Goal: Information Seeking & Learning: Learn about a topic

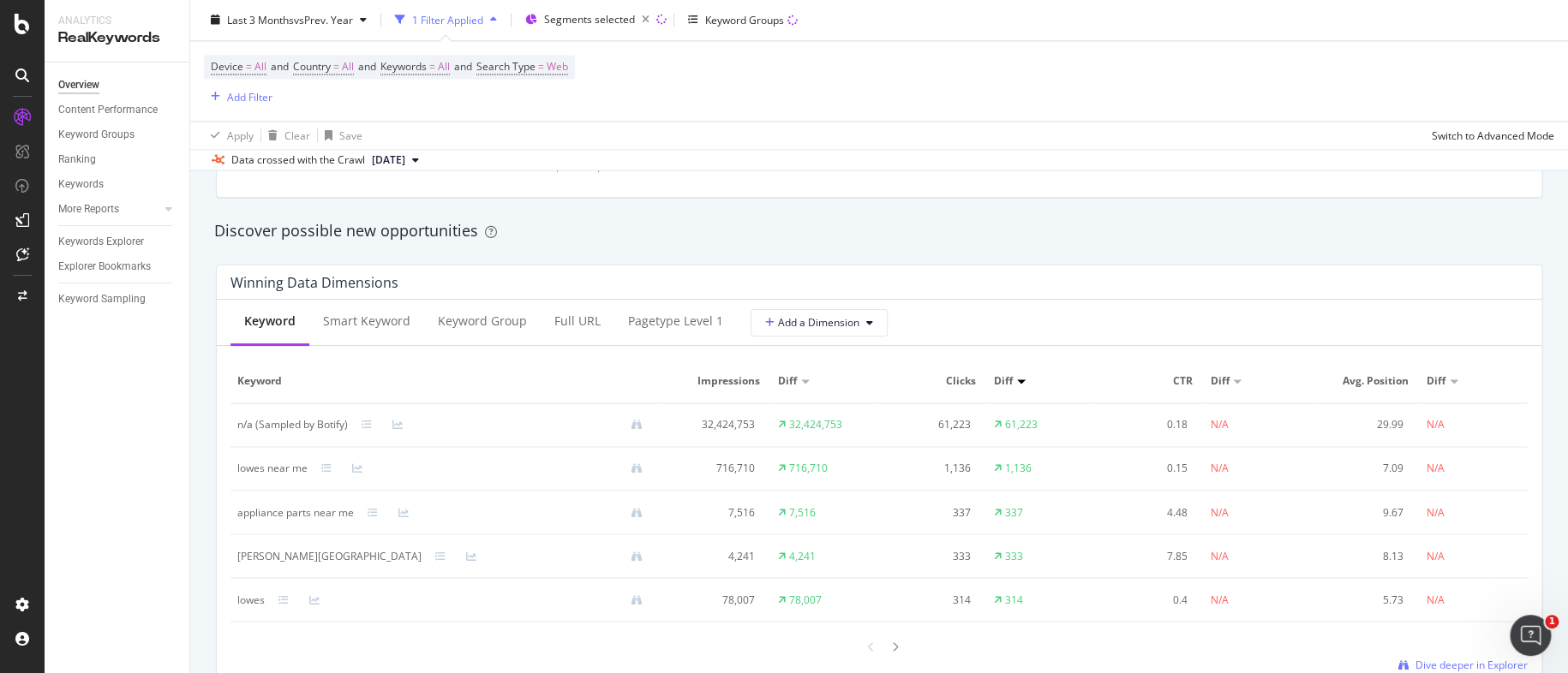
scroll to position [1542, 0]
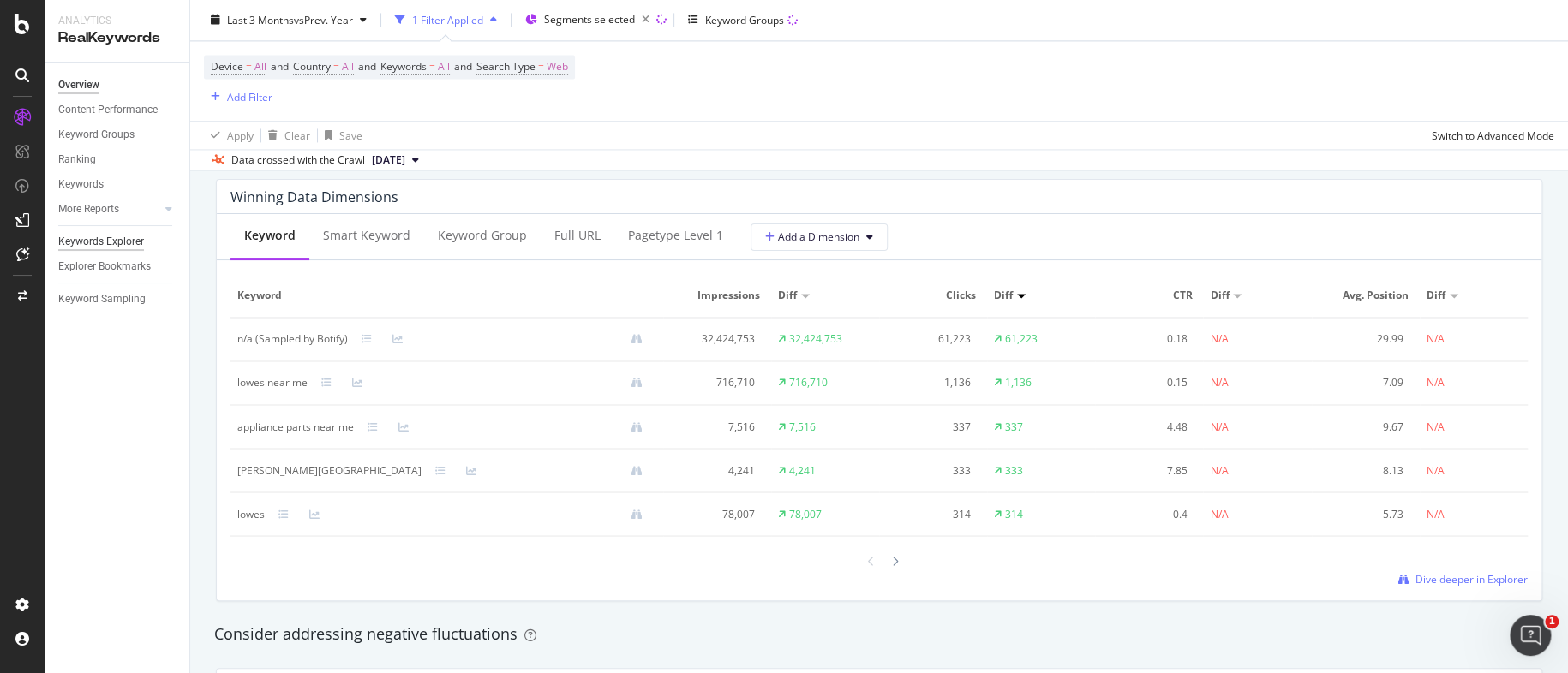
click at [134, 239] on div "Keywords Explorer" at bounding box center [101, 242] width 86 height 18
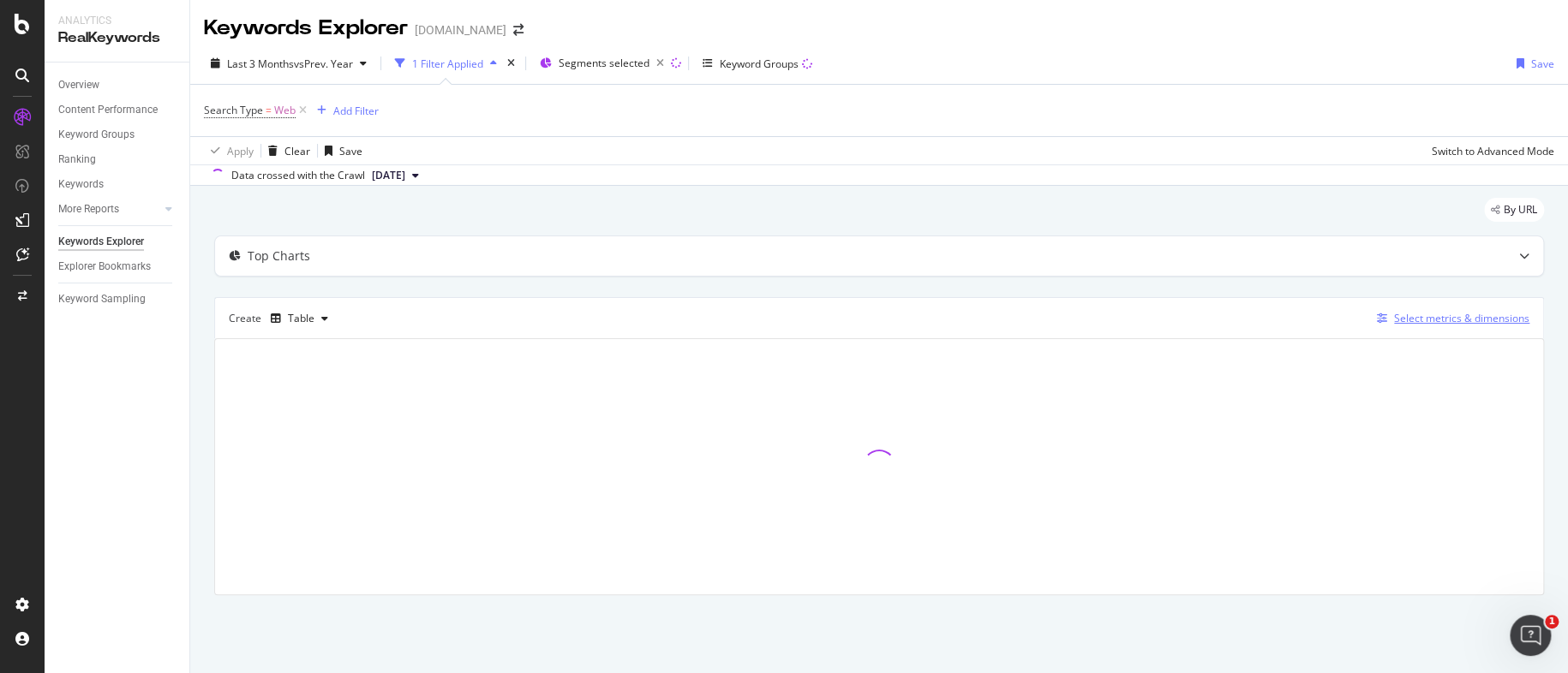
click at [1458, 317] on div "Select metrics & dimensions" at bounding box center [1462, 318] width 136 height 14
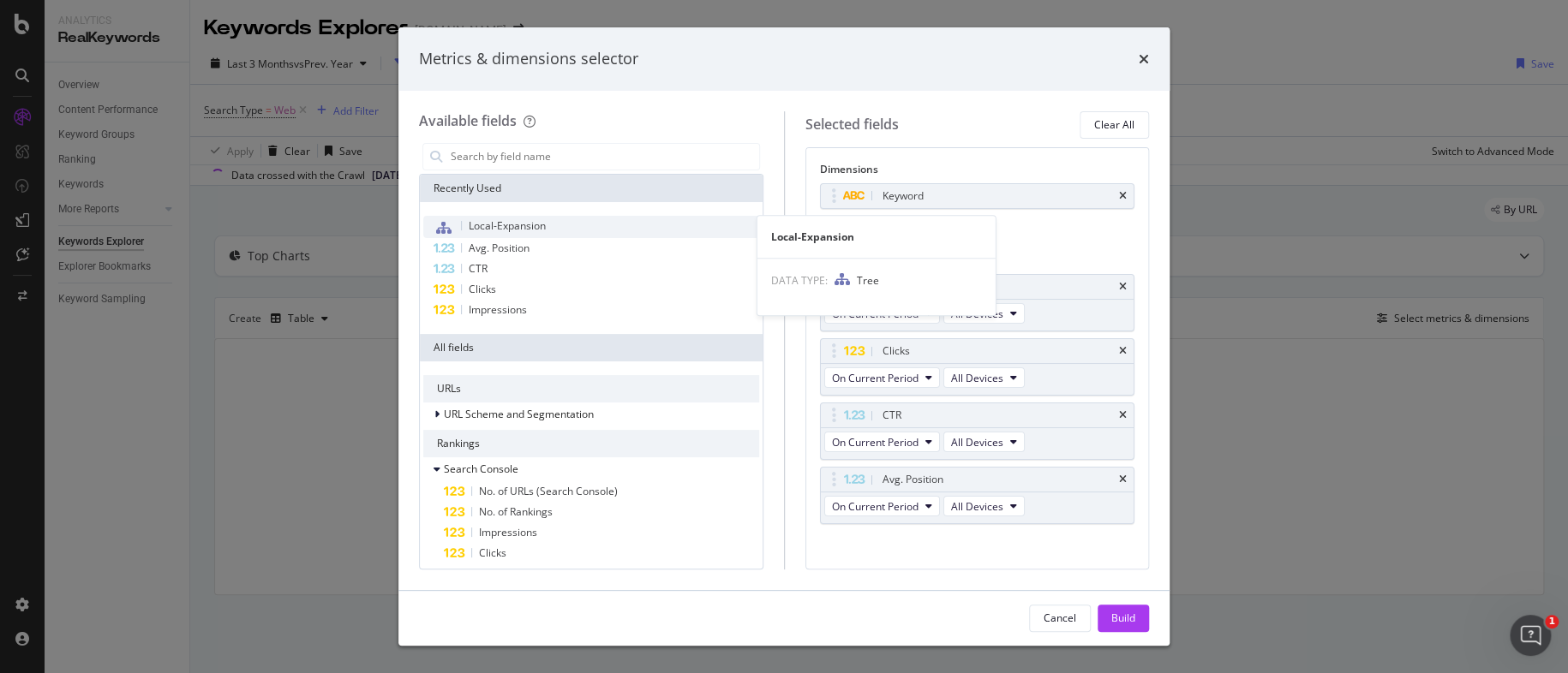
click at [521, 228] on span "Local-Expansion" at bounding box center [507, 225] width 77 height 14
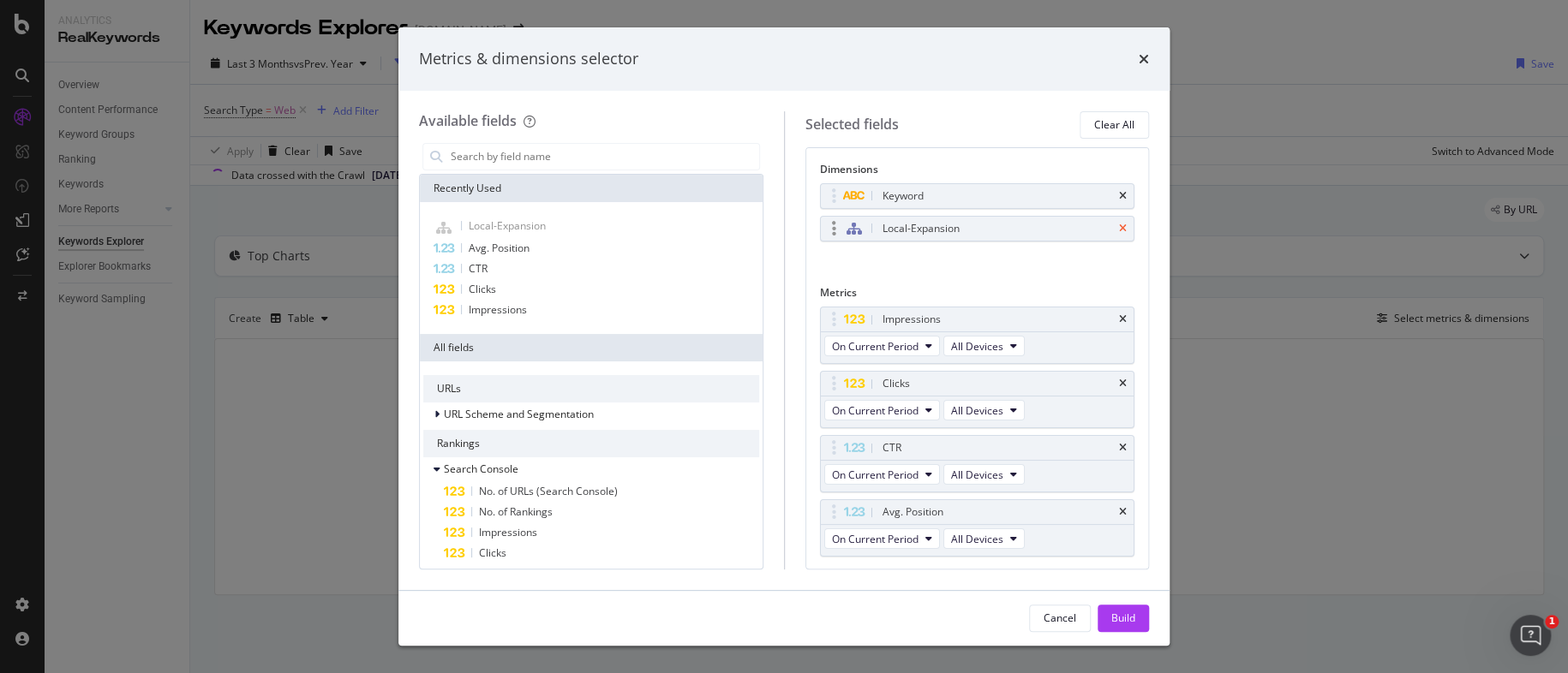
click at [1119, 192] on icon "times" at bounding box center [1123, 196] width 8 height 11
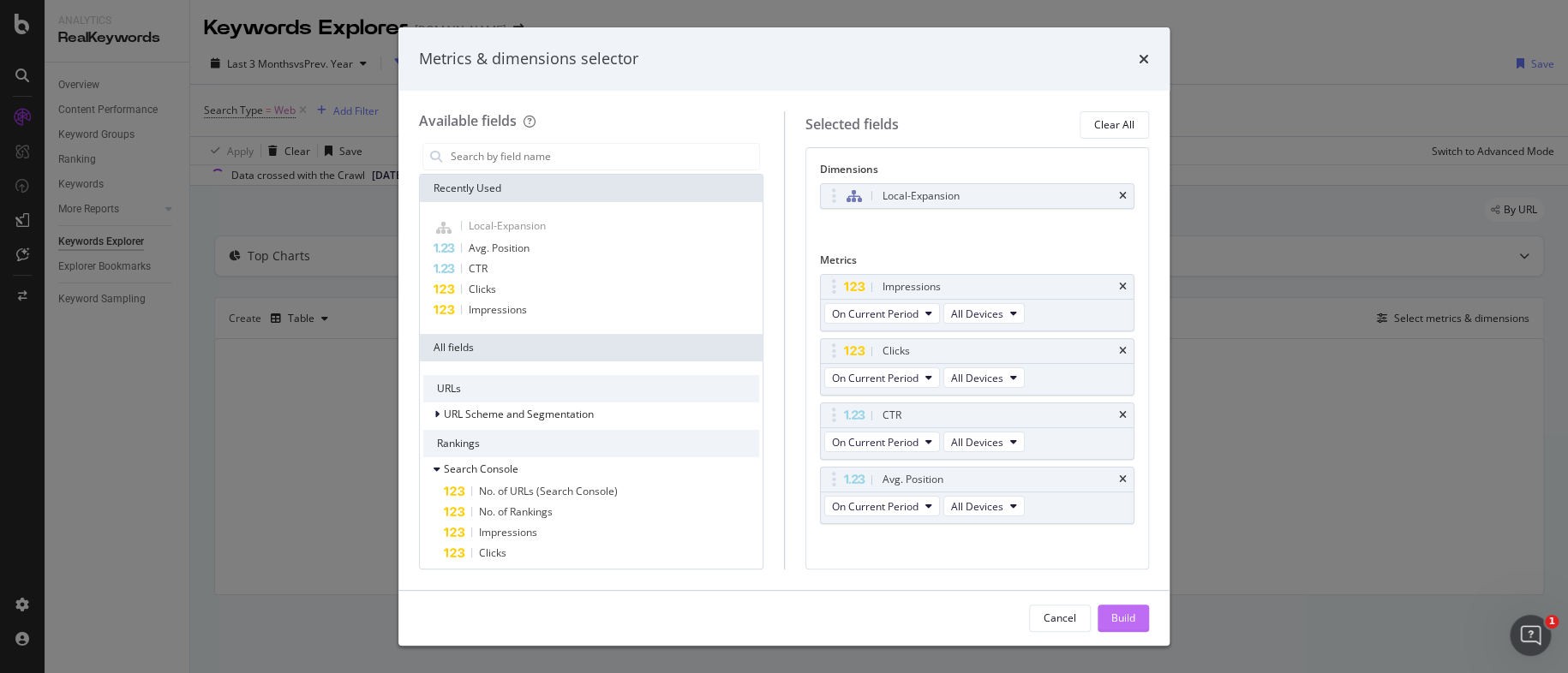
click at [1124, 622] on div "Build" at bounding box center [1123, 618] width 24 height 14
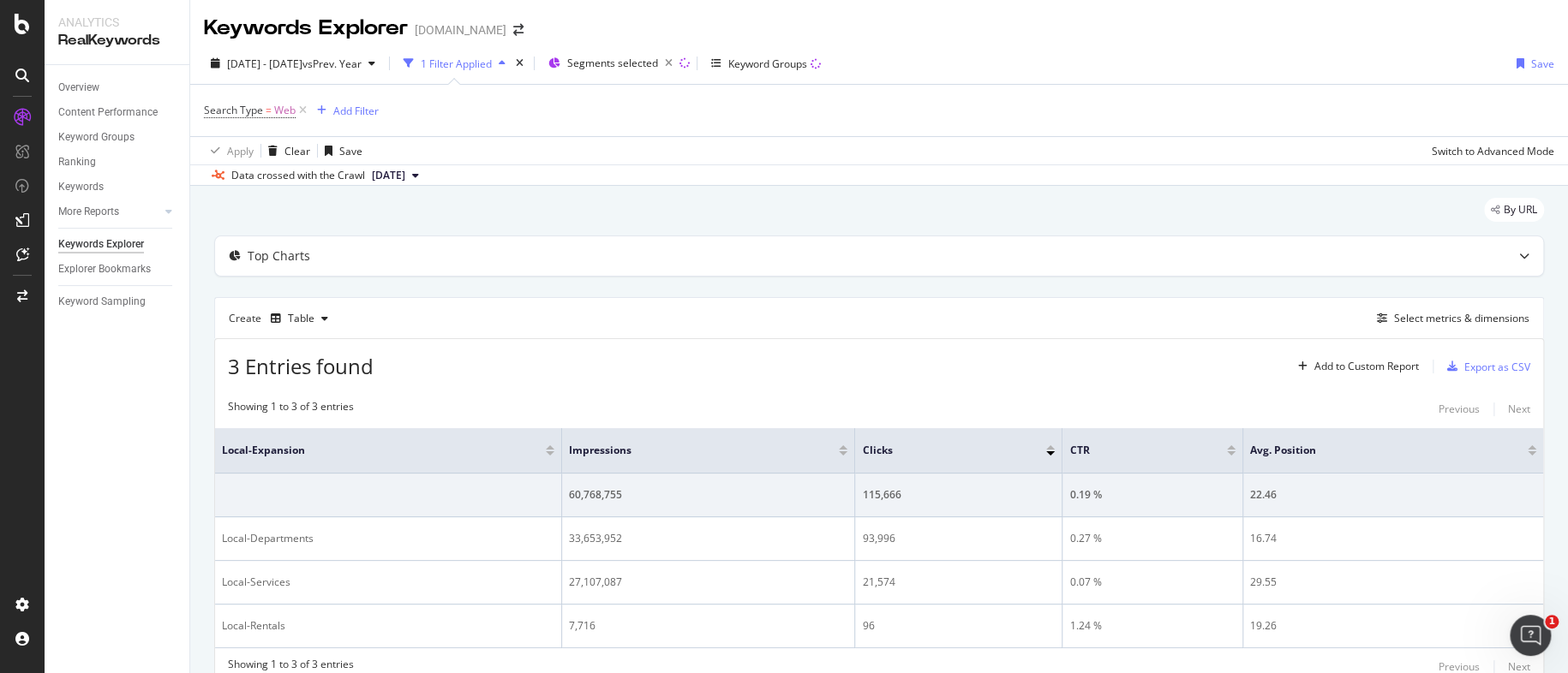
scroll to position [70, 0]
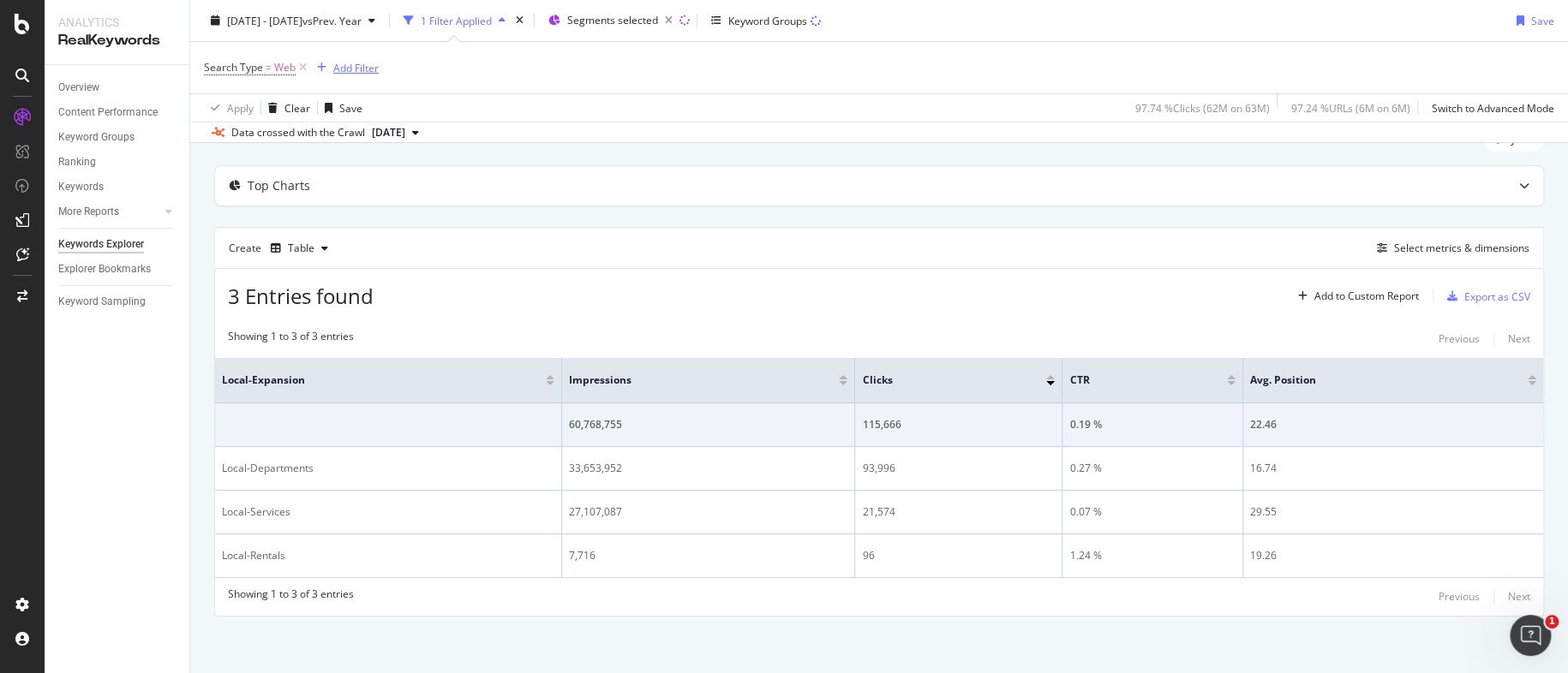
click at [361, 71] on div "Add Filter" at bounding box center [356, 67] width 45 height 14
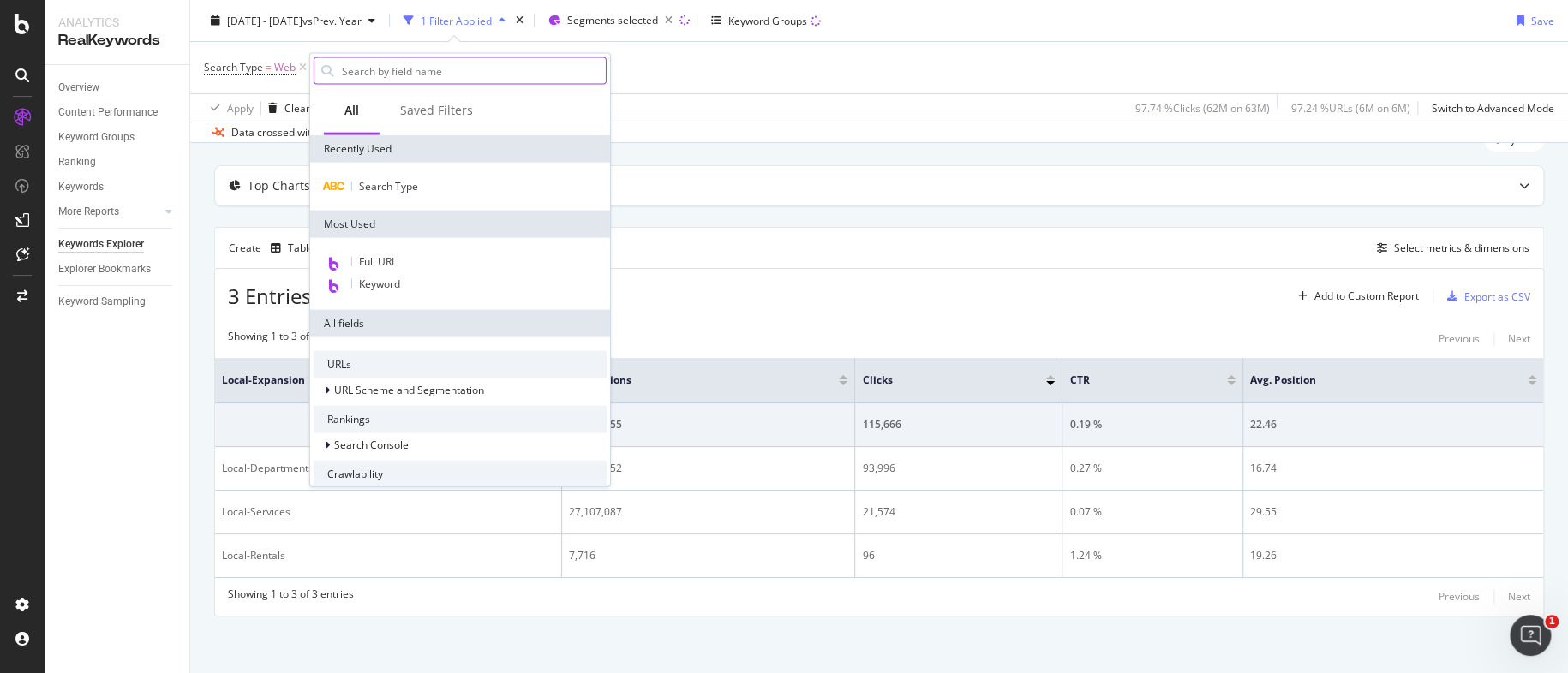
click at [384, 72] on input "text" at bounding box center [474, 71] width 266 height 26
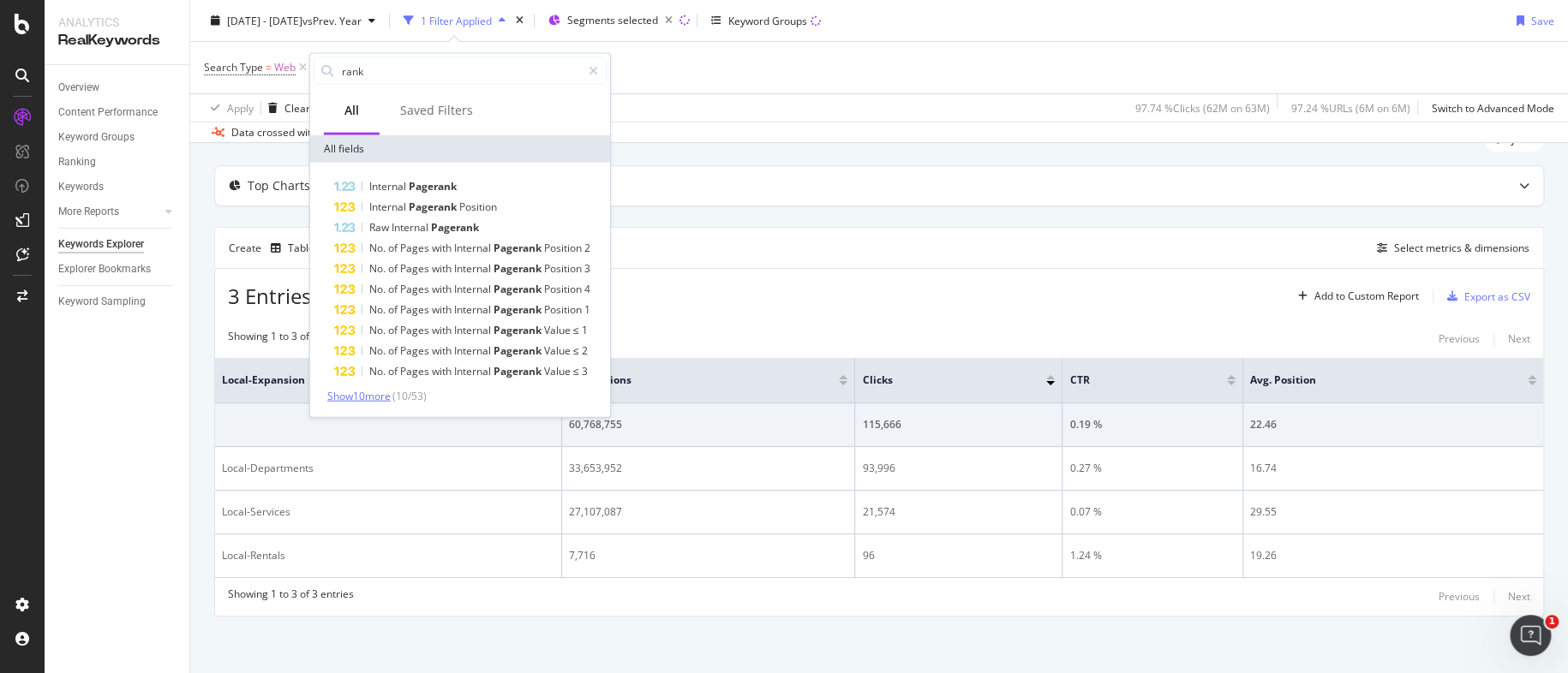
click at [362, 396] on span "Show 10 more" at bounding box center [359, 396] width 64 height 14
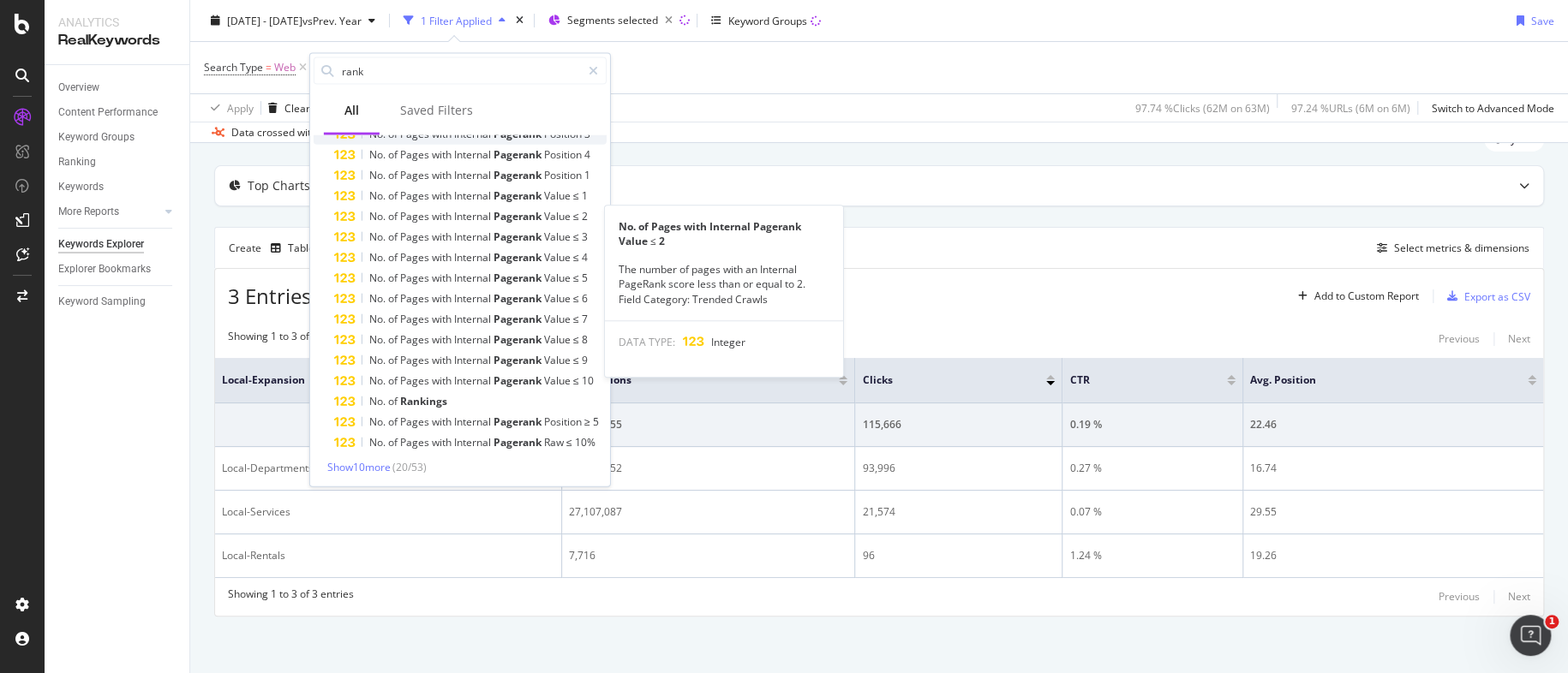
scroll to position [0, 0]
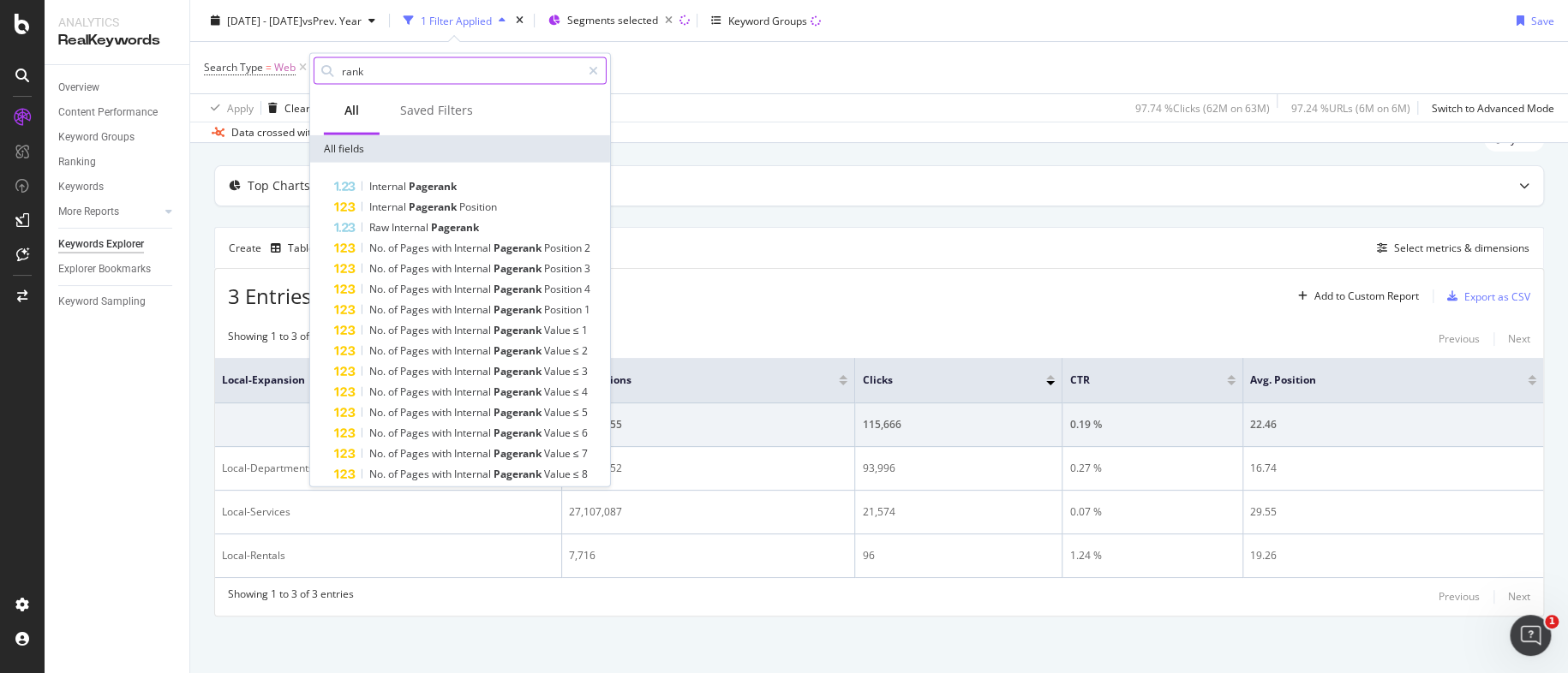
drag, startPoint x: 384, startPoint y: 70, endPoint x: 415, endPoint y: 64, distance: 31.6
click at [384, 70] on input "rank" at bounding box center [461, 71] width 241 height 26
type input "o"
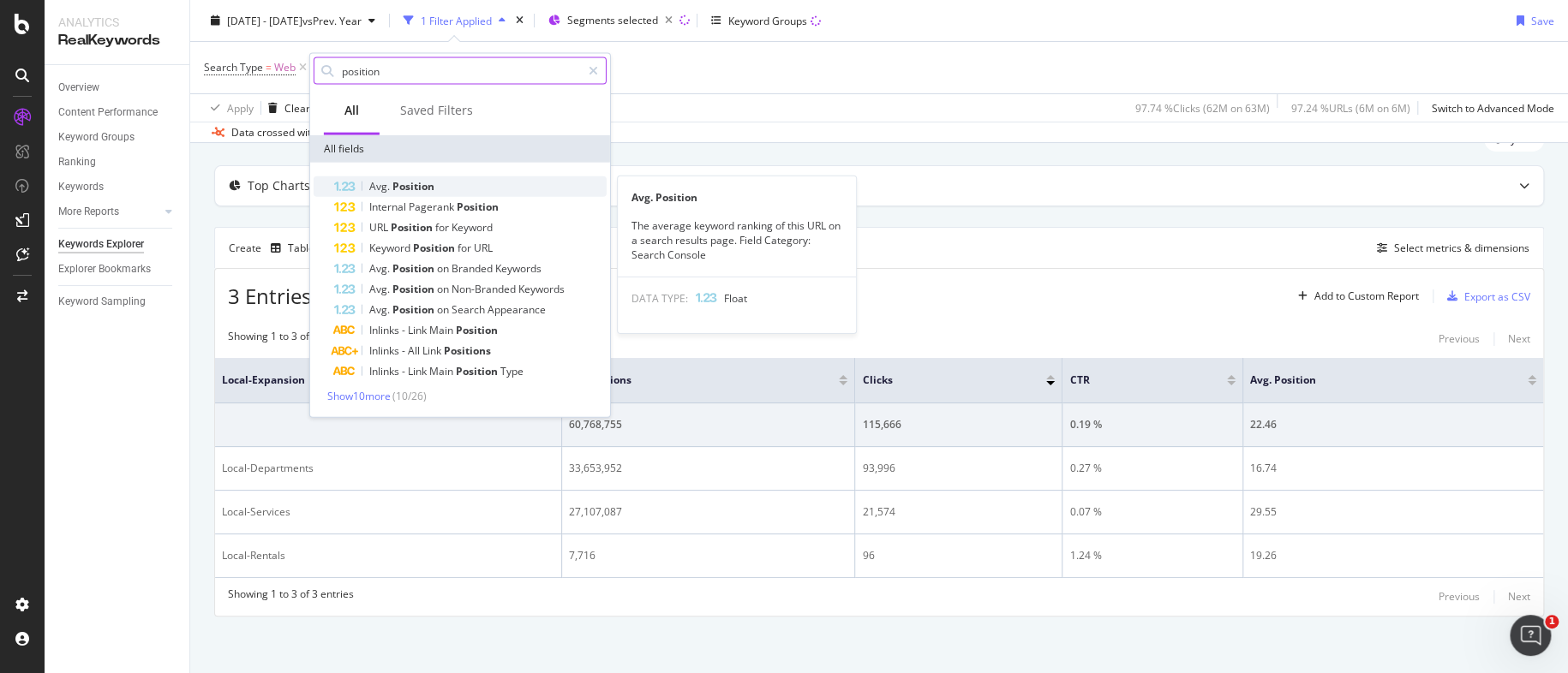
type input "position"
click at [394, 176] on div "Avg. Position" at bounding box center [470, 186] width 272 height 20
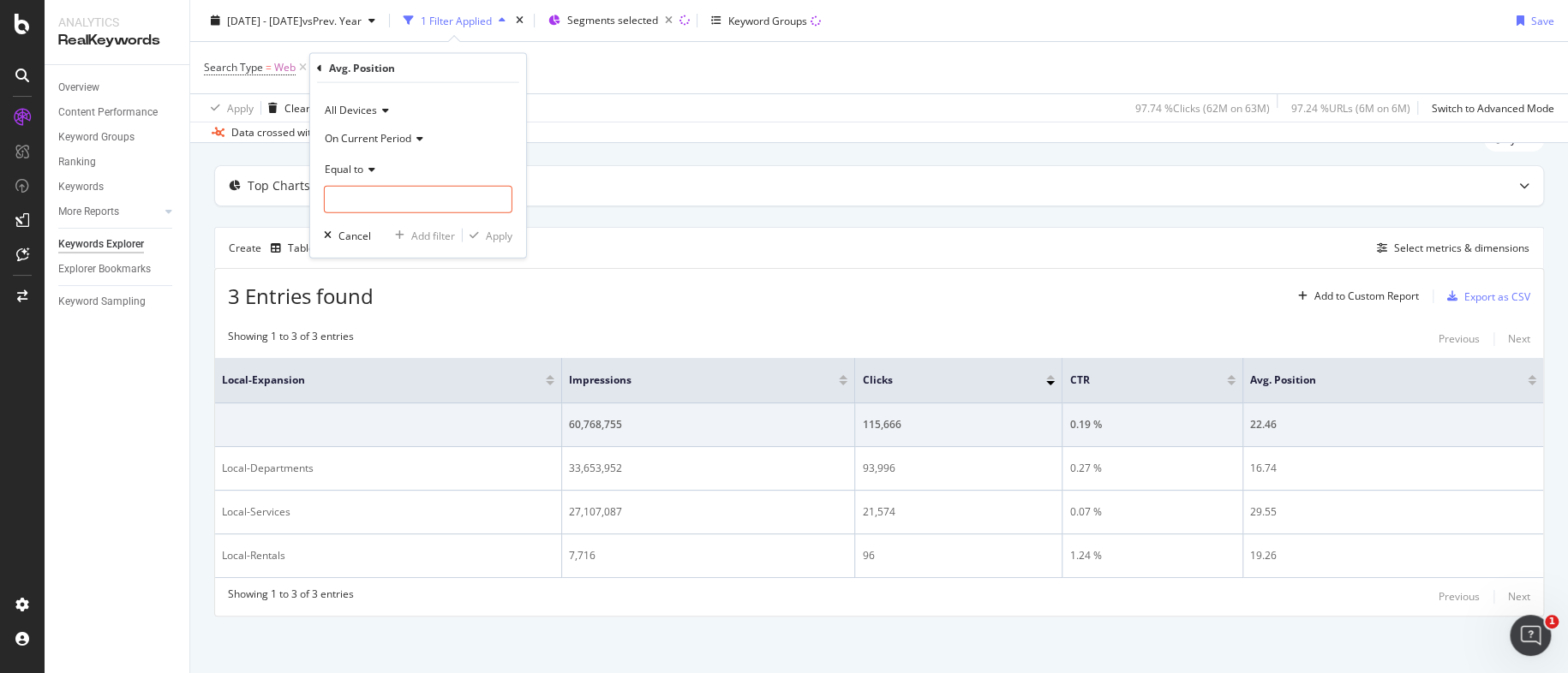
click at [369, 161] on div "Equal to" at bounding box center [418, 168] width 189 height 27
click at [384, 241] on div "Less than" at bounding box center [419, 248] width 184 height 22
click at [428, 198] on input "number" at bounding box center [418, 200] width 189 height 27
type input "11"
click at [502, 236] on div "Apply" at bounding box center [499, 235] width 27 height 14
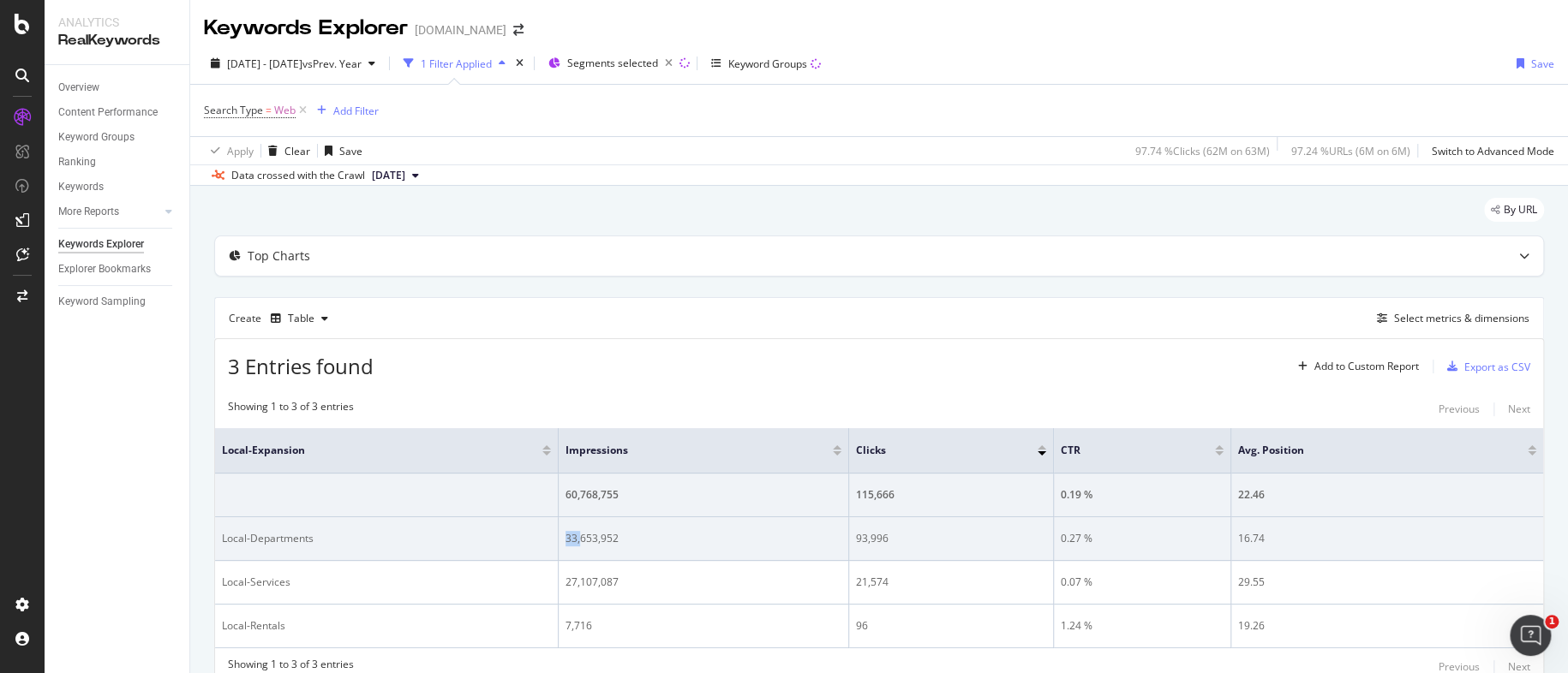
drag, startPoint x: 566, startPoint y: 535, endPoint x: 580, endPoint y: 533, distance: 14.1
click at [582, 533] on div "33,653,952" at bounding box center [703, 538] width 276 height 15
click at [623, 537] on div "33,653,952" at bounding box center [703, 538] width 276 height 15
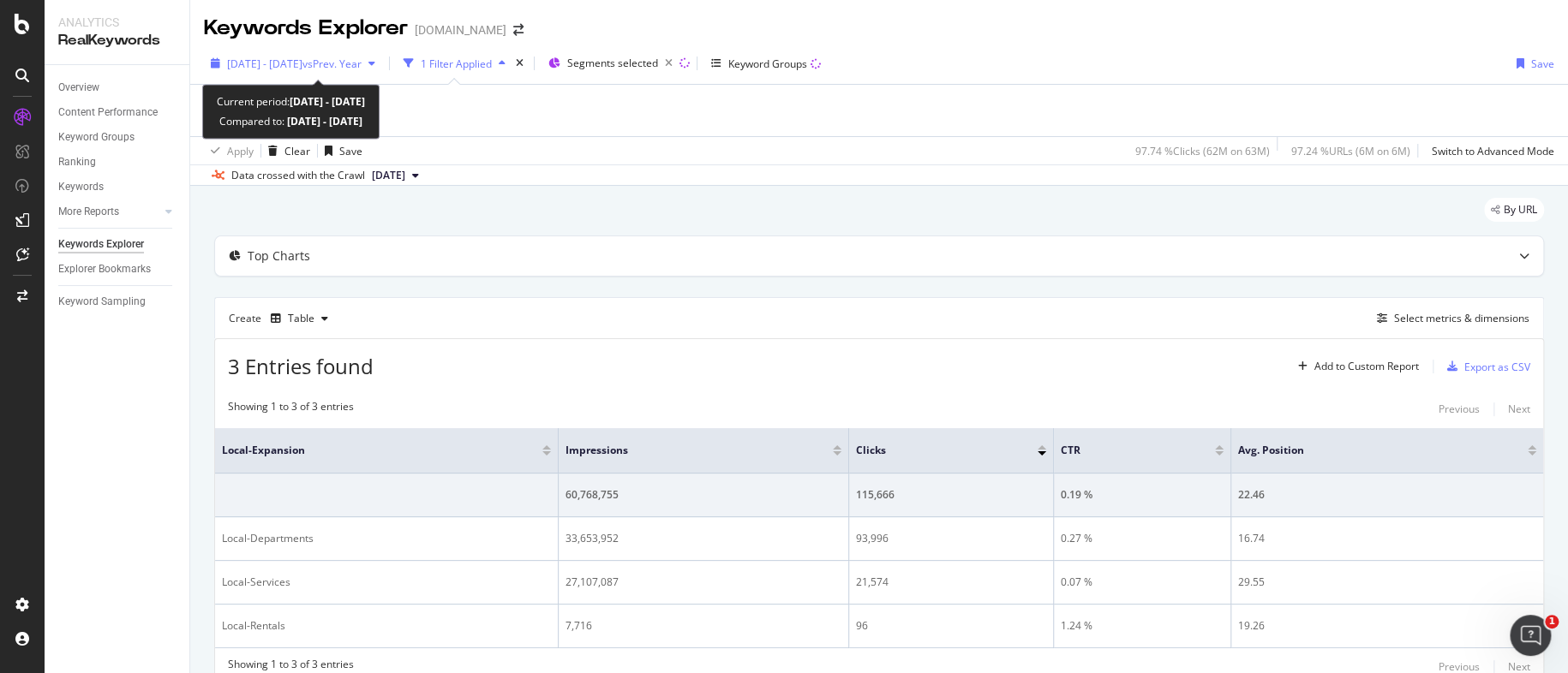
click at [292, 67] on span "2025 Jun. 25th - Sep. 24th" at bounding box center [264, 64] width 75 height 14
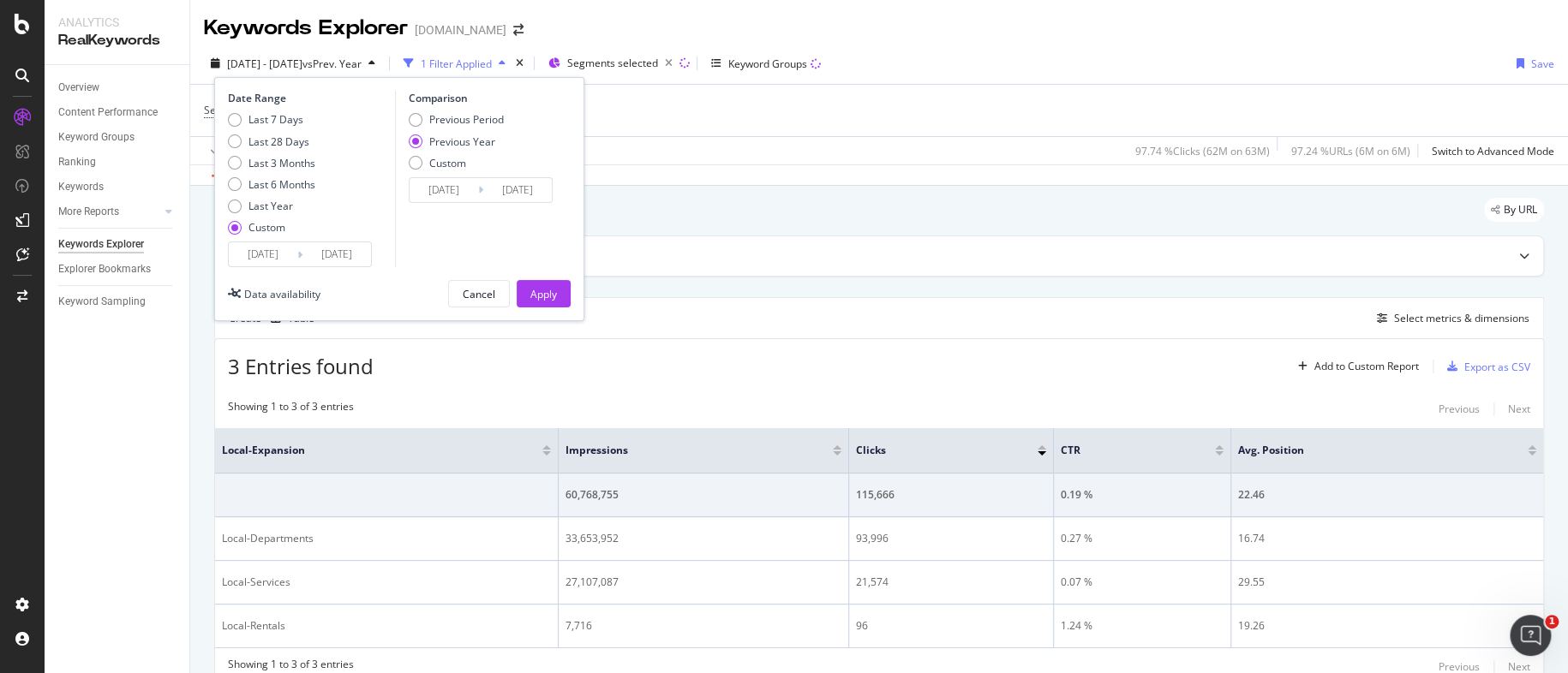
click at [292, 67] on span "2025 Jun. 25th - Sep. 24th" at bounding box center [264, 64] width 75 height 14
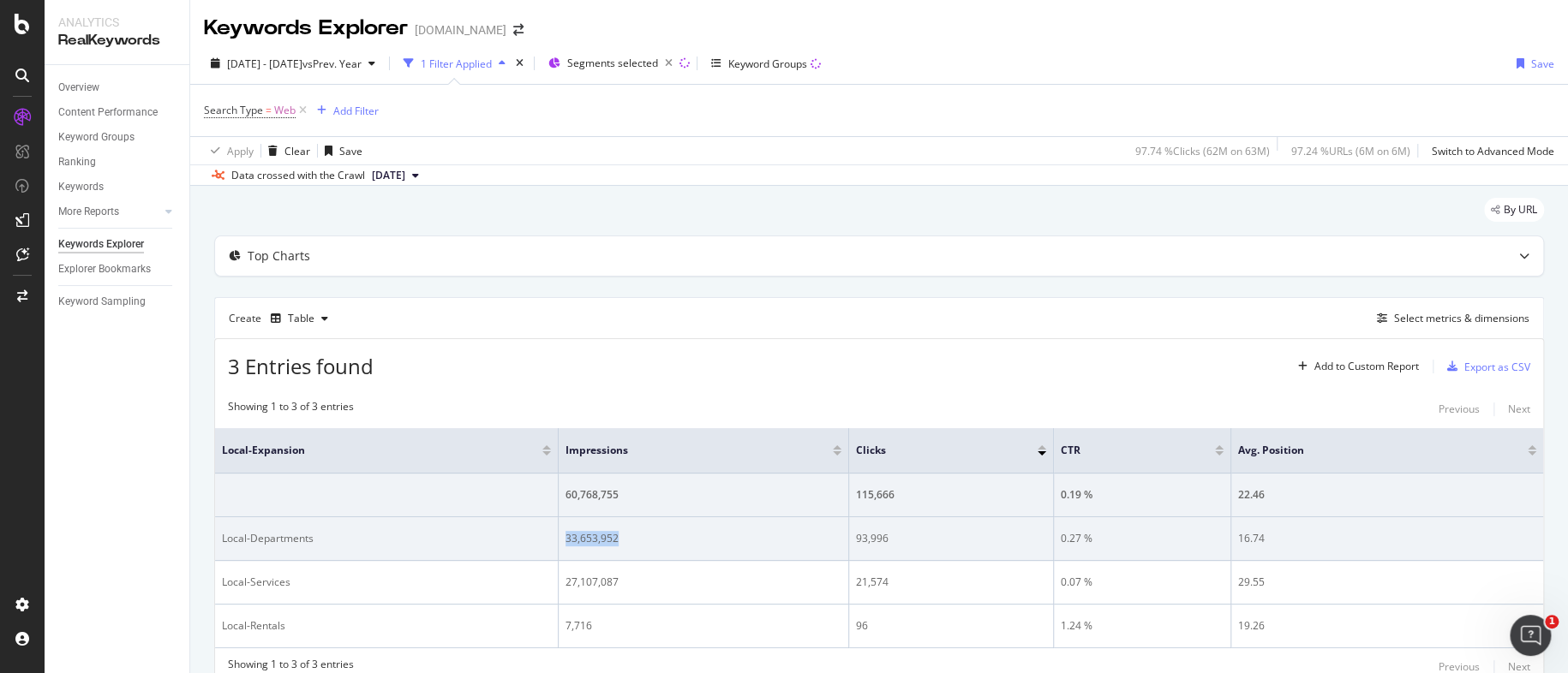
drag, startPoint x: 617, startPoint y: 544, endPoint x: 561, endPoint y: 539, distance: 56.2
click at [561, 539] on td "33,653,952" at bounding box center [704, 539] width 291 height 43
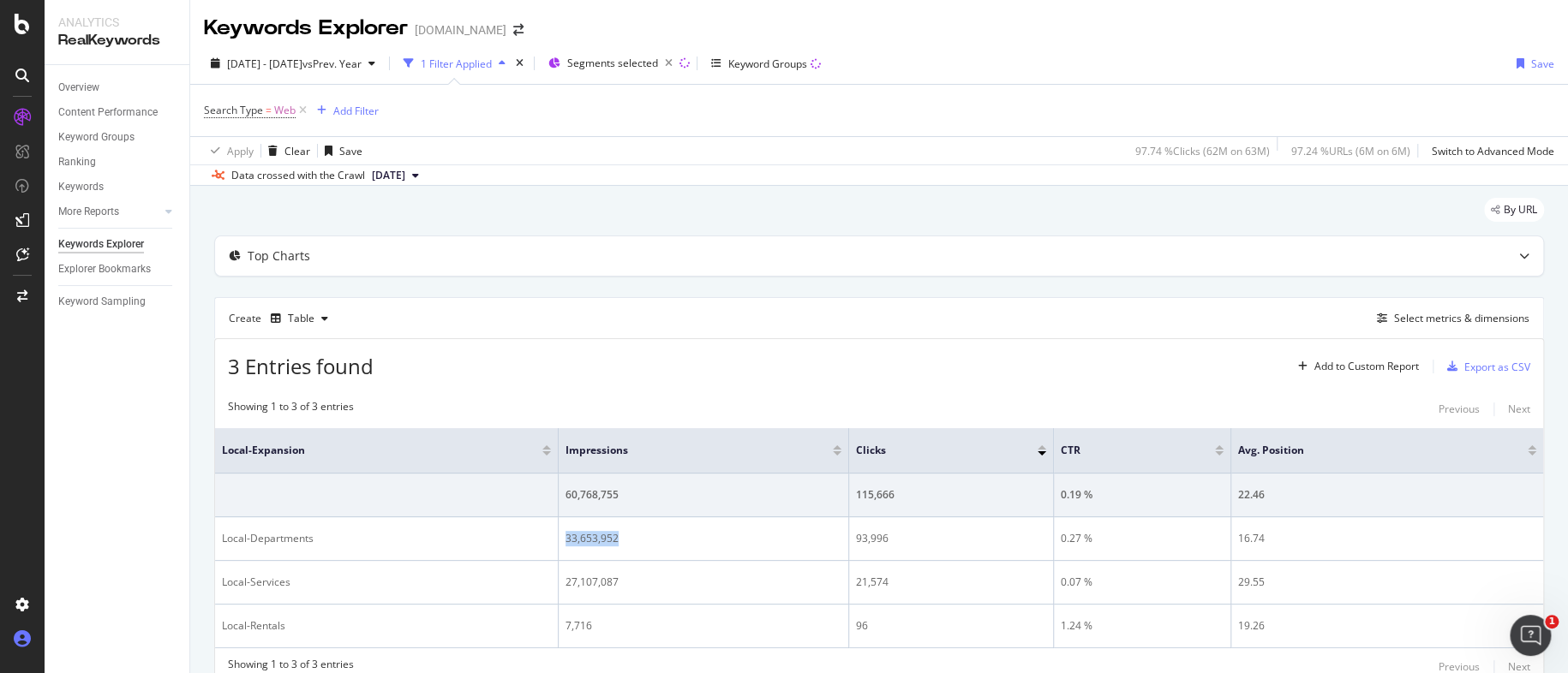
copy div "33,653,952"
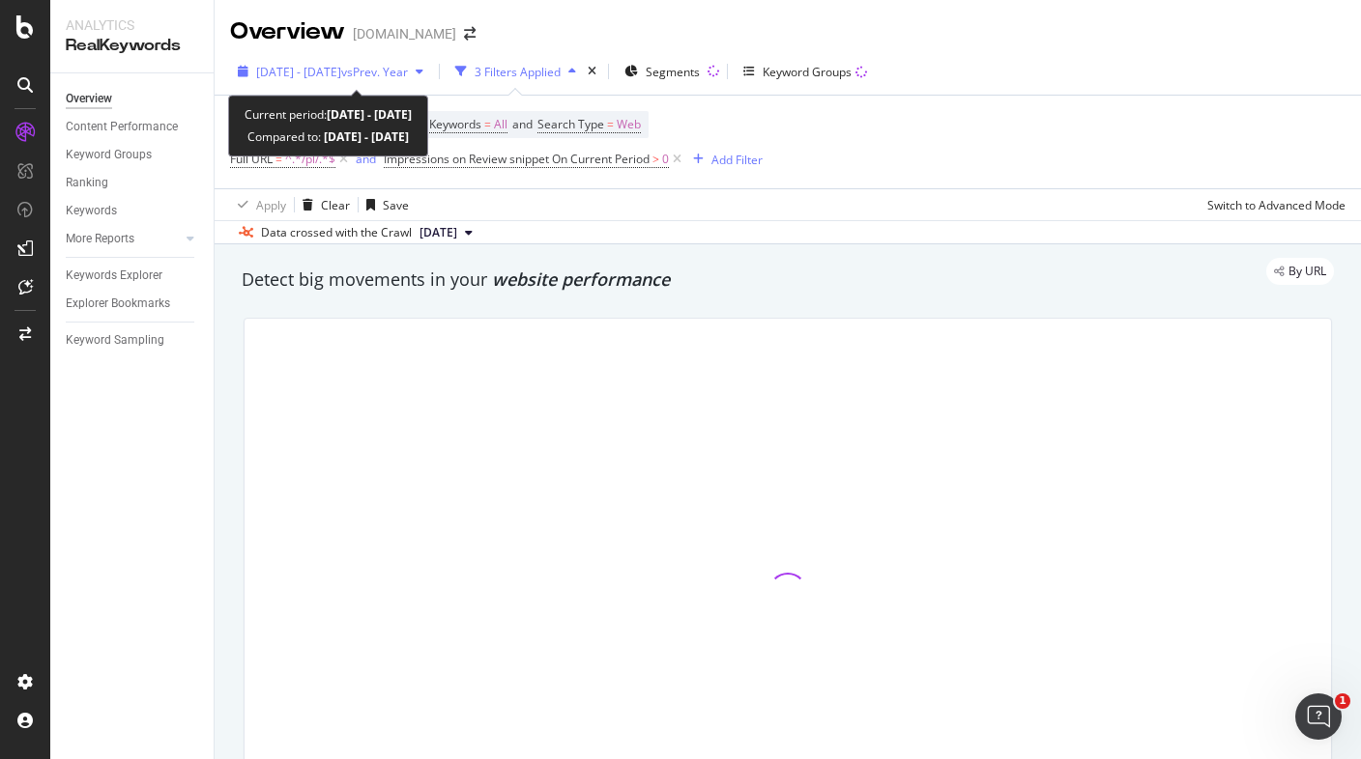
click at [338, 65] on span "[DATE] - [DATE]" at bounding box center [298, 72] width 85 height 16
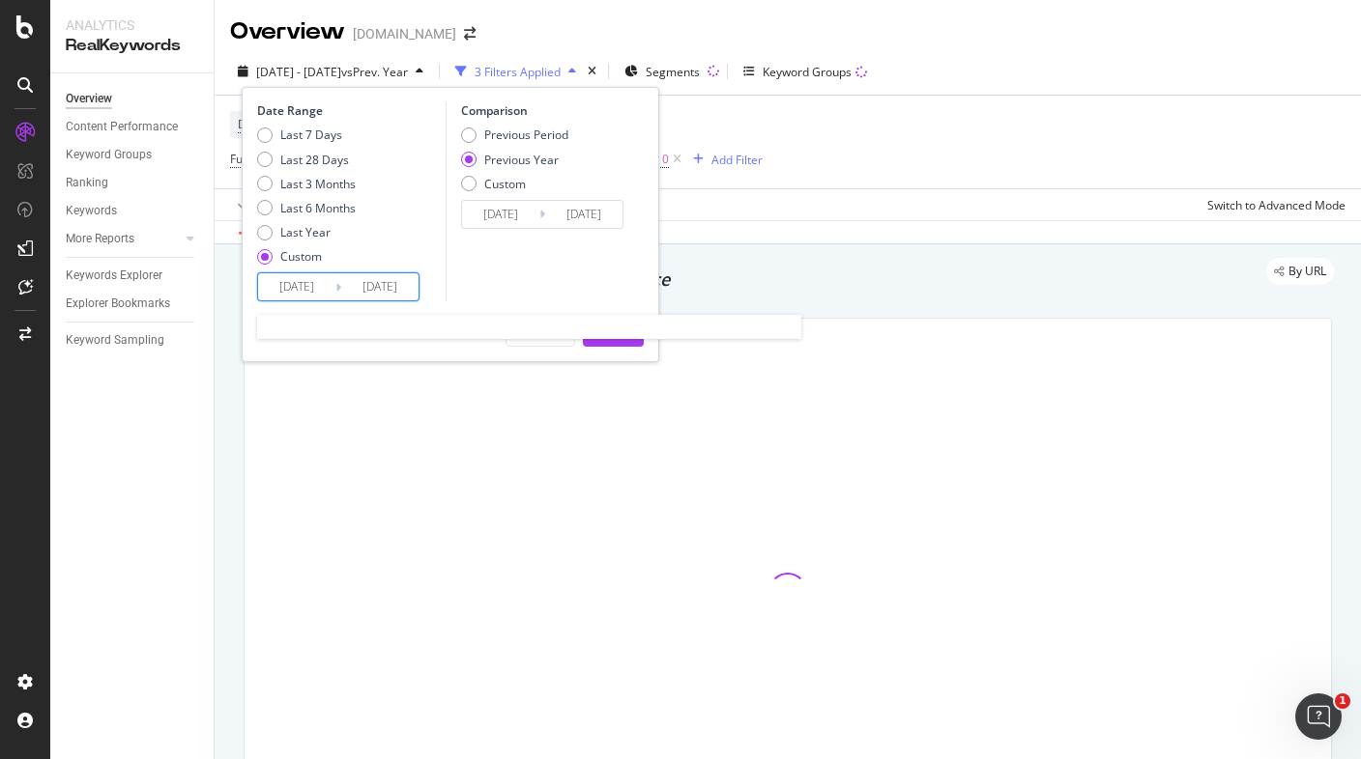
click at [400, 285] on input "[DATE]" at bounding box center [379, 286] width 77 height 27
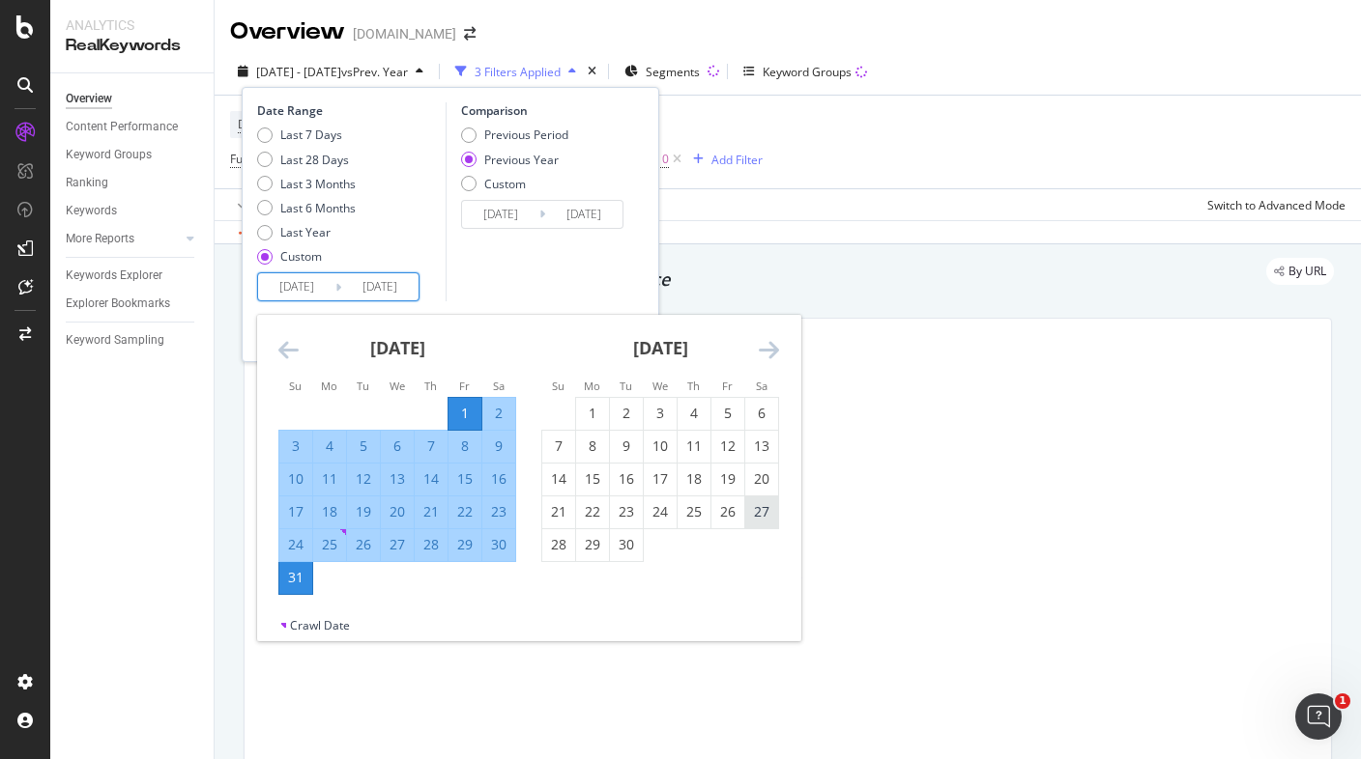
click at [763, 511] on div "27" at bounding box center [761, 511] width 33 height 19
type input "2025/09/27"
type input "2024/09/28"
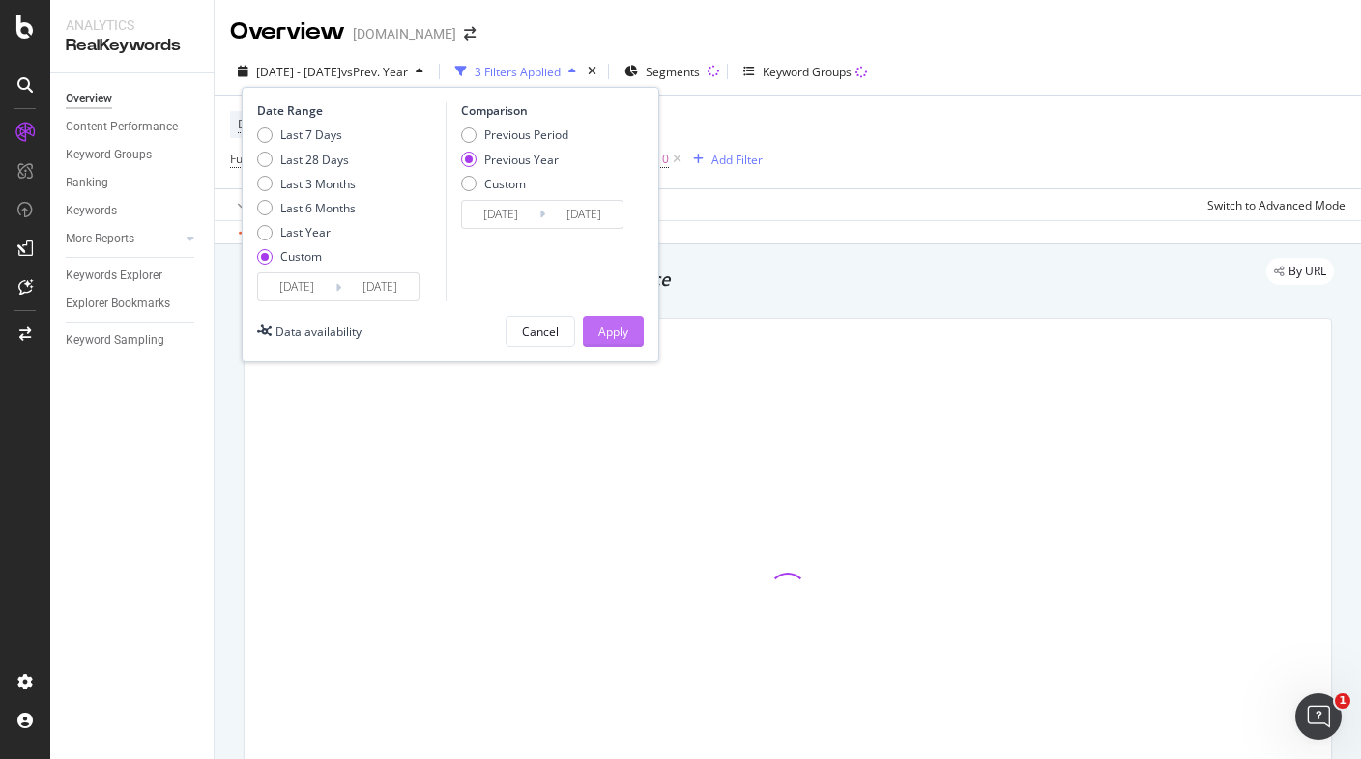
click at [630, 322] on button "Apply" at bounding box center [613, 331] width 61 height 31
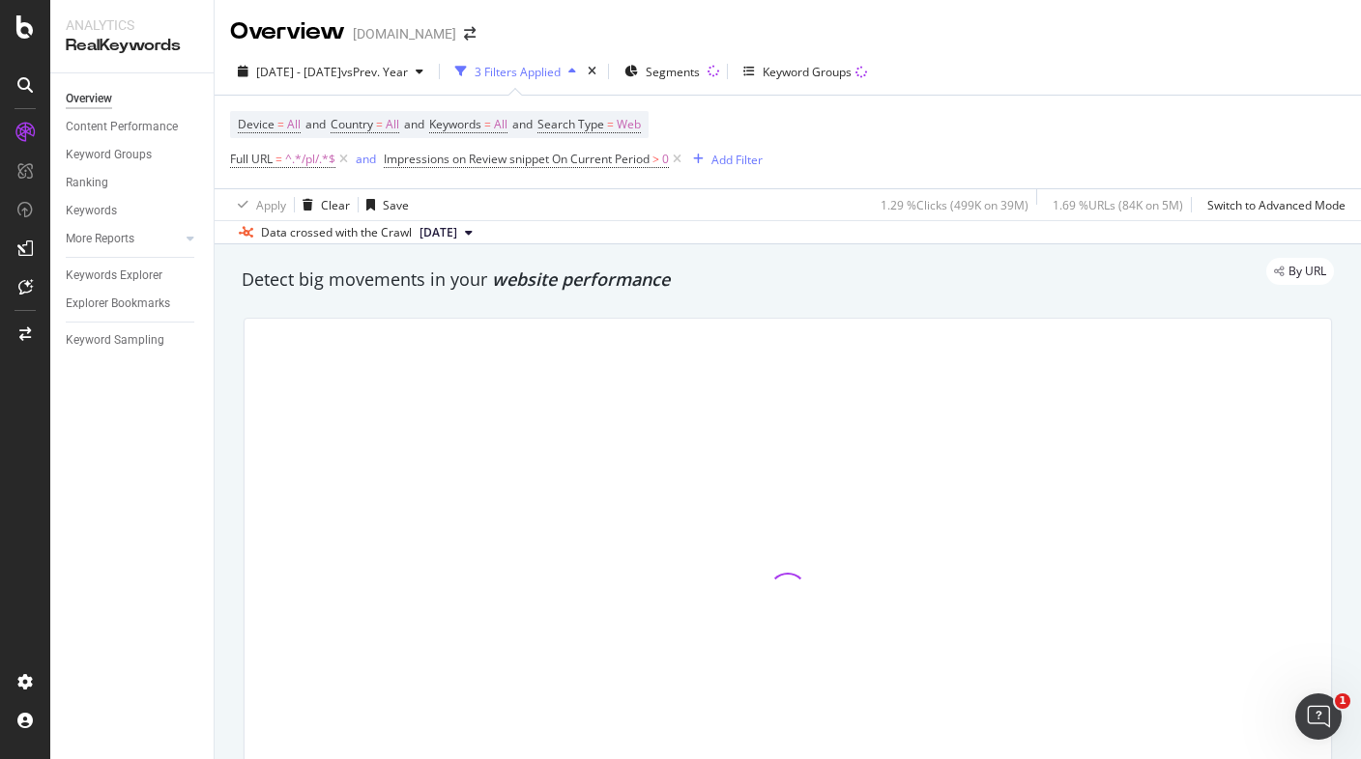
click at [821, 105] on div "Device = All and Country = All and Keywords = All and Search Type = Web Full UR…" at bounding box center [787, 142] width 1115 height 93
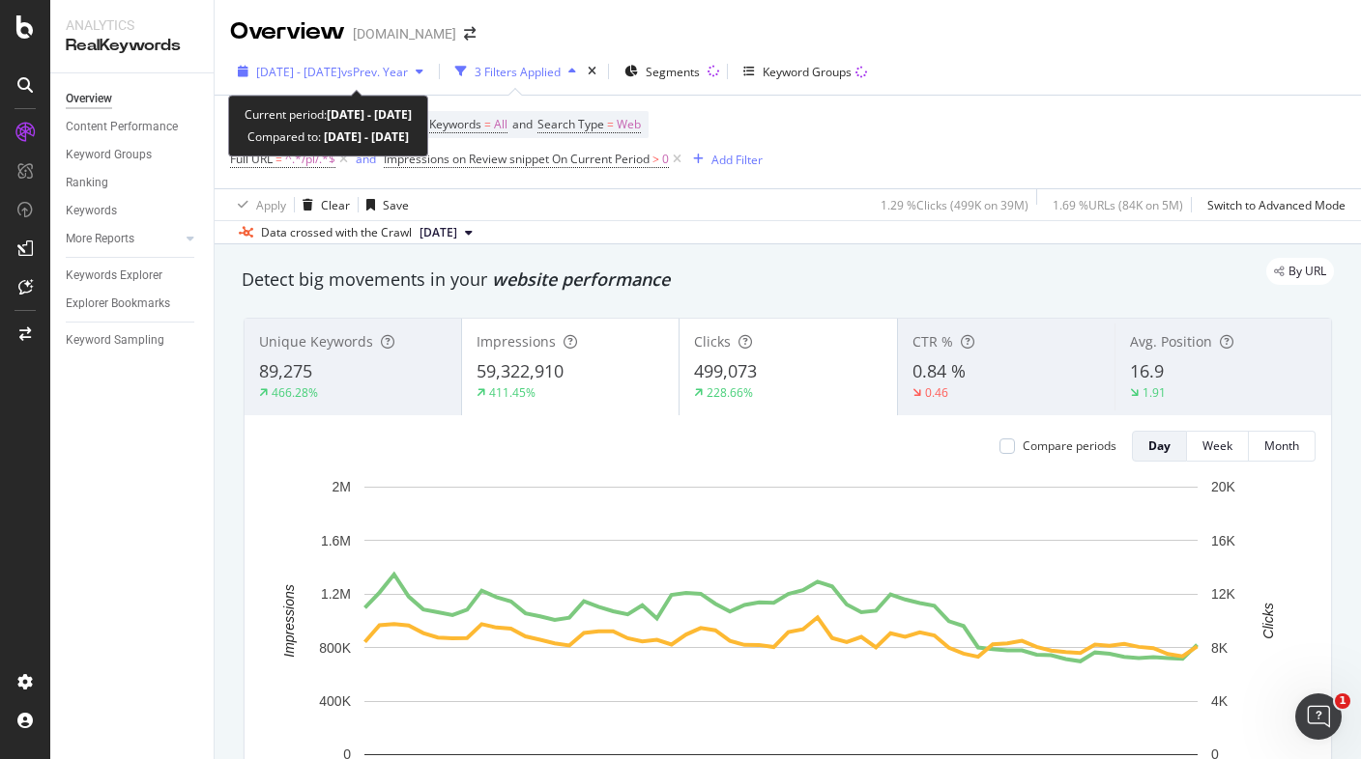
click at [309, 80] on div "2025 Aug. 1st - Sep. 27th vs Prev. Year" at bounding box center [330, 71] width 201 height 29
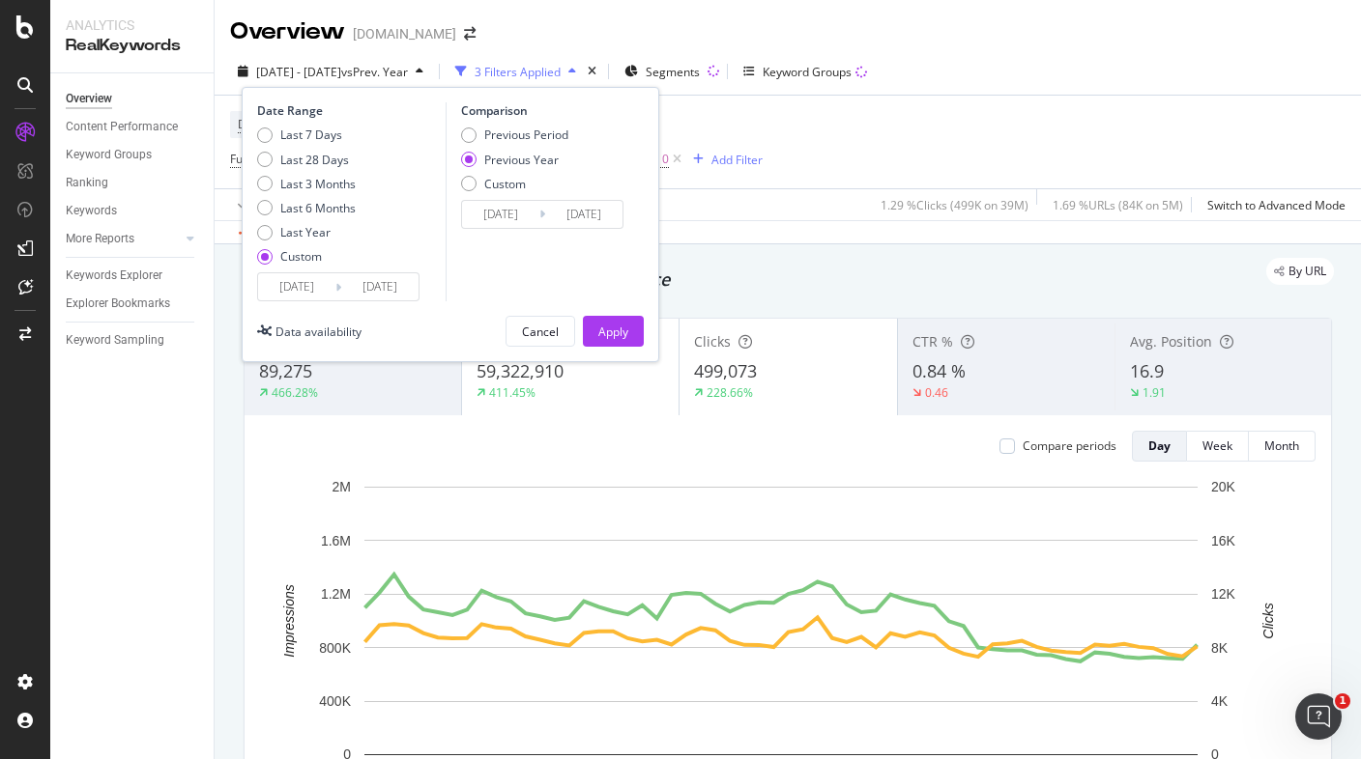
click at [383, 293] on input "2025/09/27" at bounding box center [379, 286] width 77 height 27
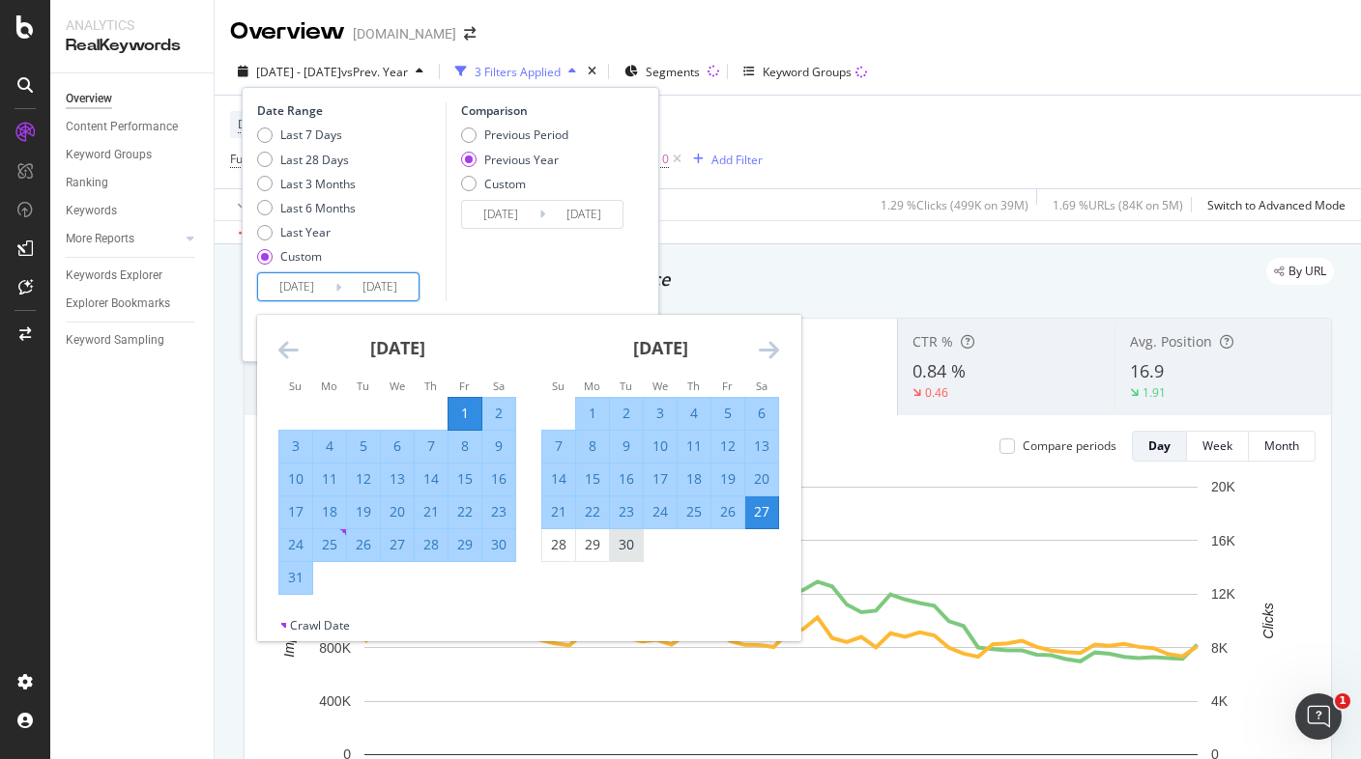
click at [622, 538] on div "30" at bounding box center [626, 544] width 33 height 19
type input "2025/09/30"
type input "2024/10/01"
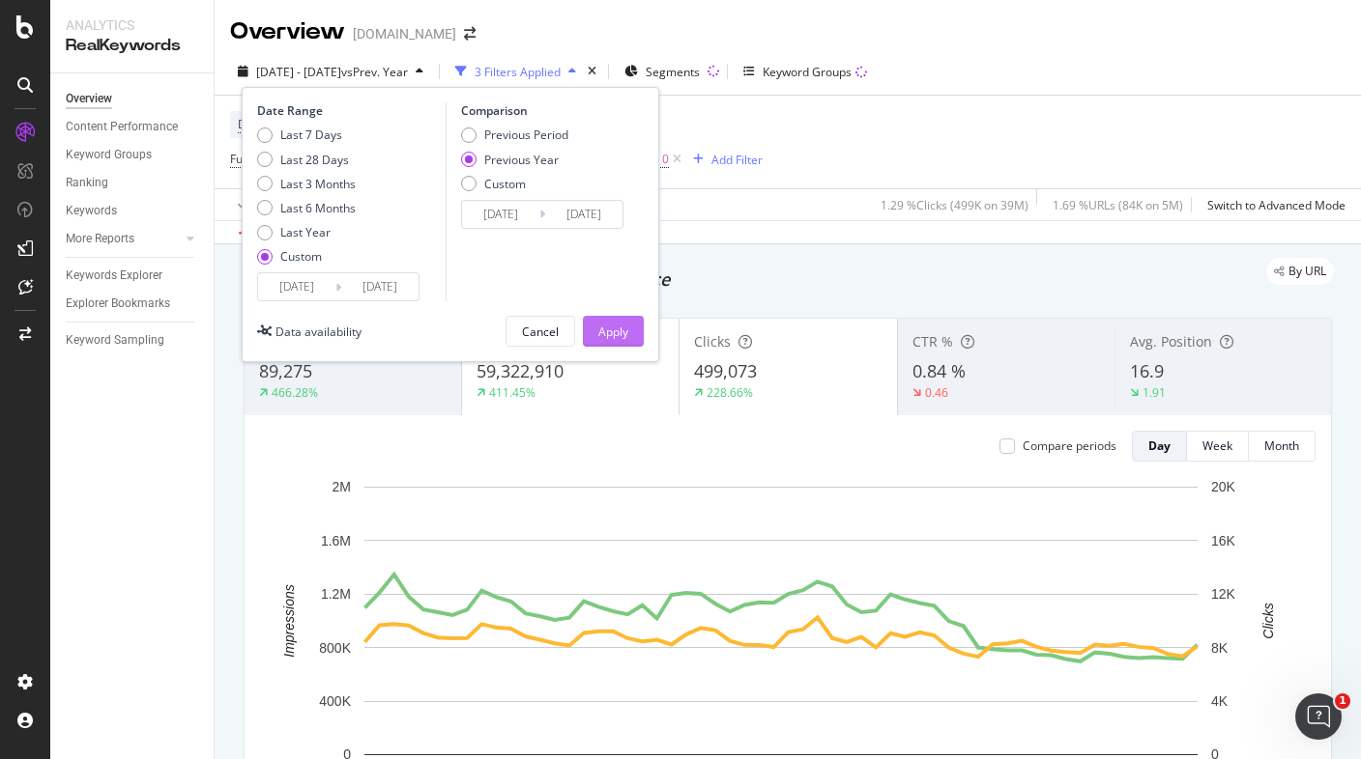
click at [611, 331] on div "Apply" at bounding box center [613, 332] width 30 height 16
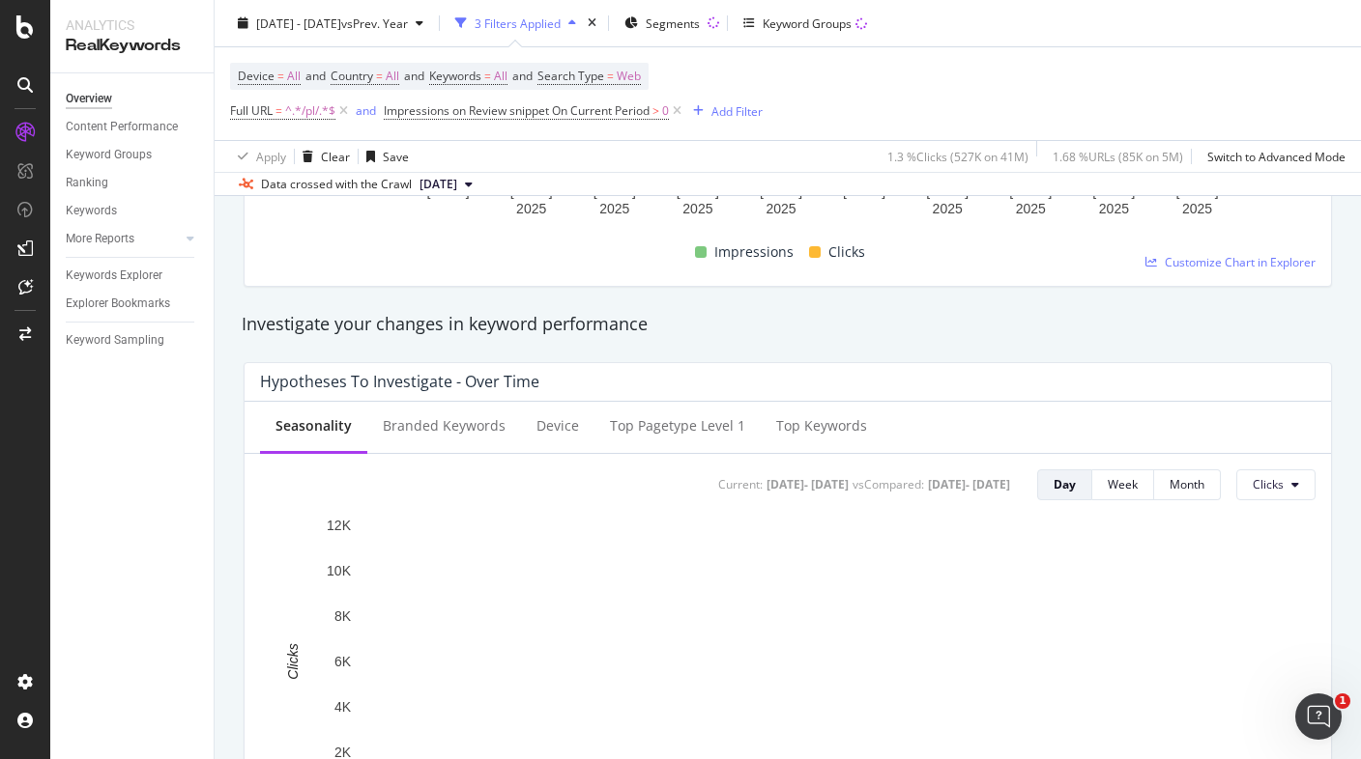
scroll to position [97, 0]
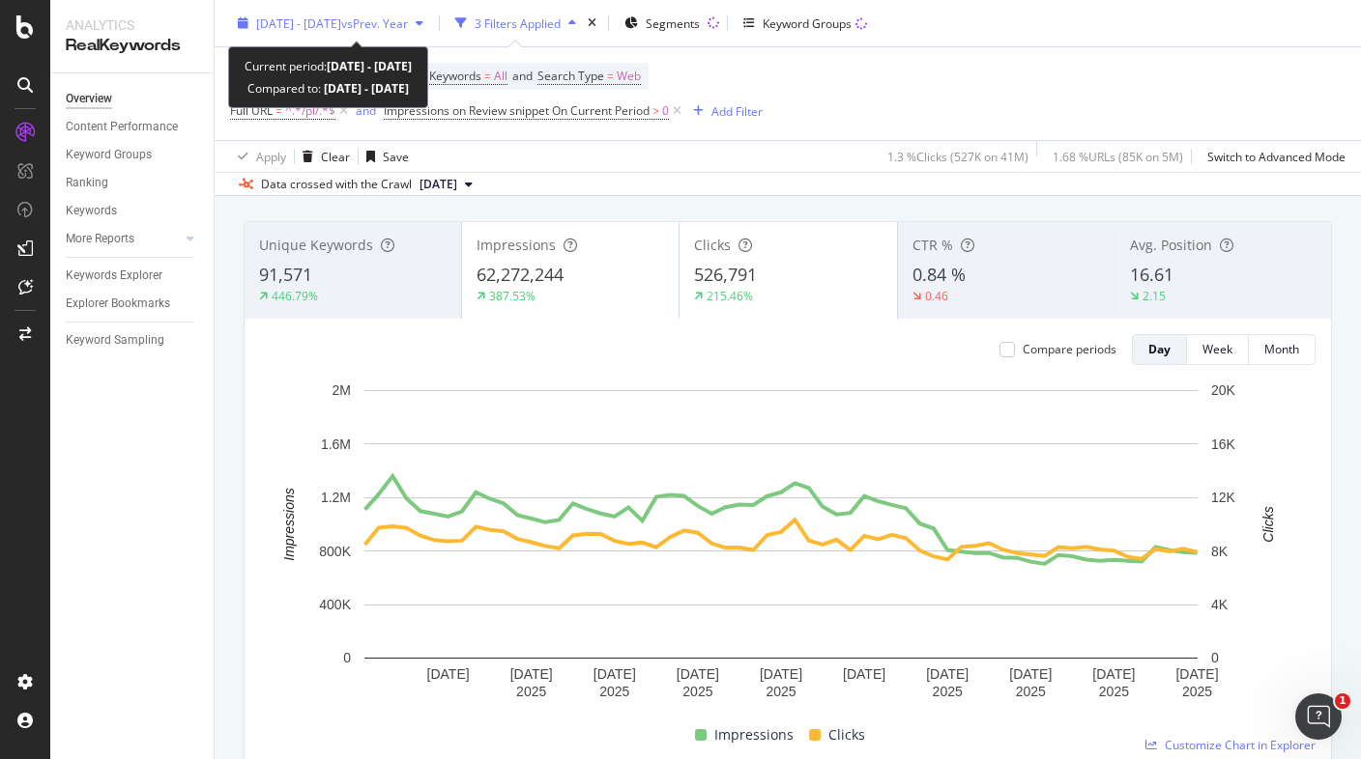
click at [334, 23] on span "2025 Aug. 1st - Sep. 30th" at bounding box center [298, 22] width 85 height 16
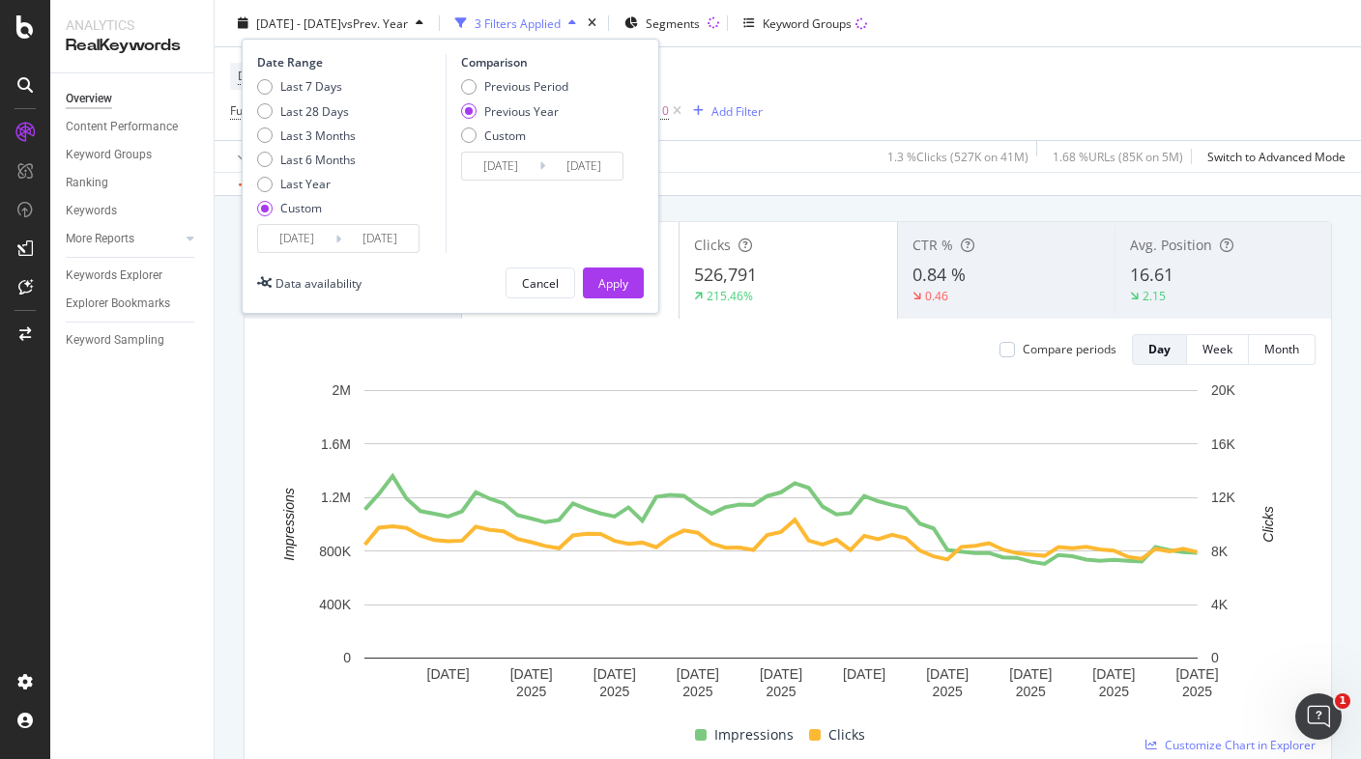
click at [310, 242] on input "2025/08/01" at bounding box center [296, 238] width 77 height 27
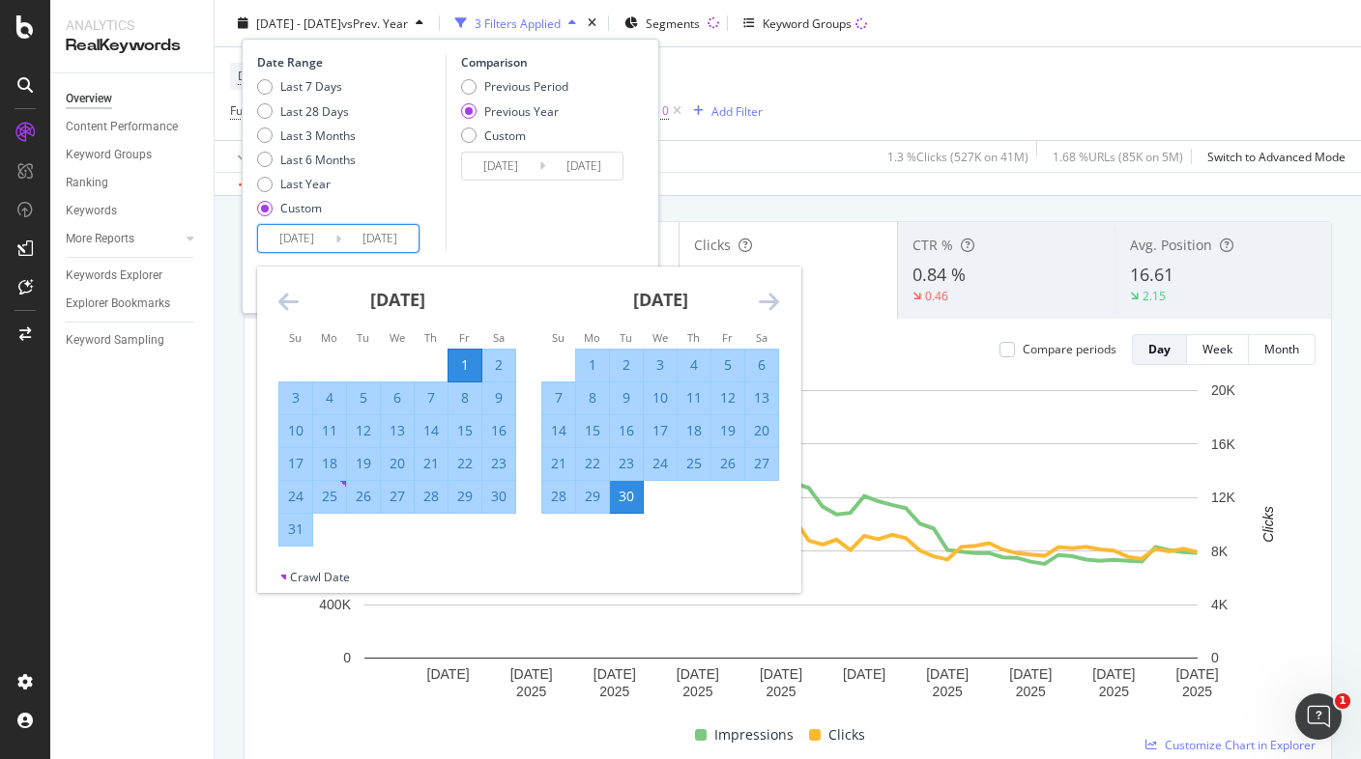
click at [288, 290] on icon "Move backward to switch to the previous month." at bounding box center [288, 301] width 20 height 23
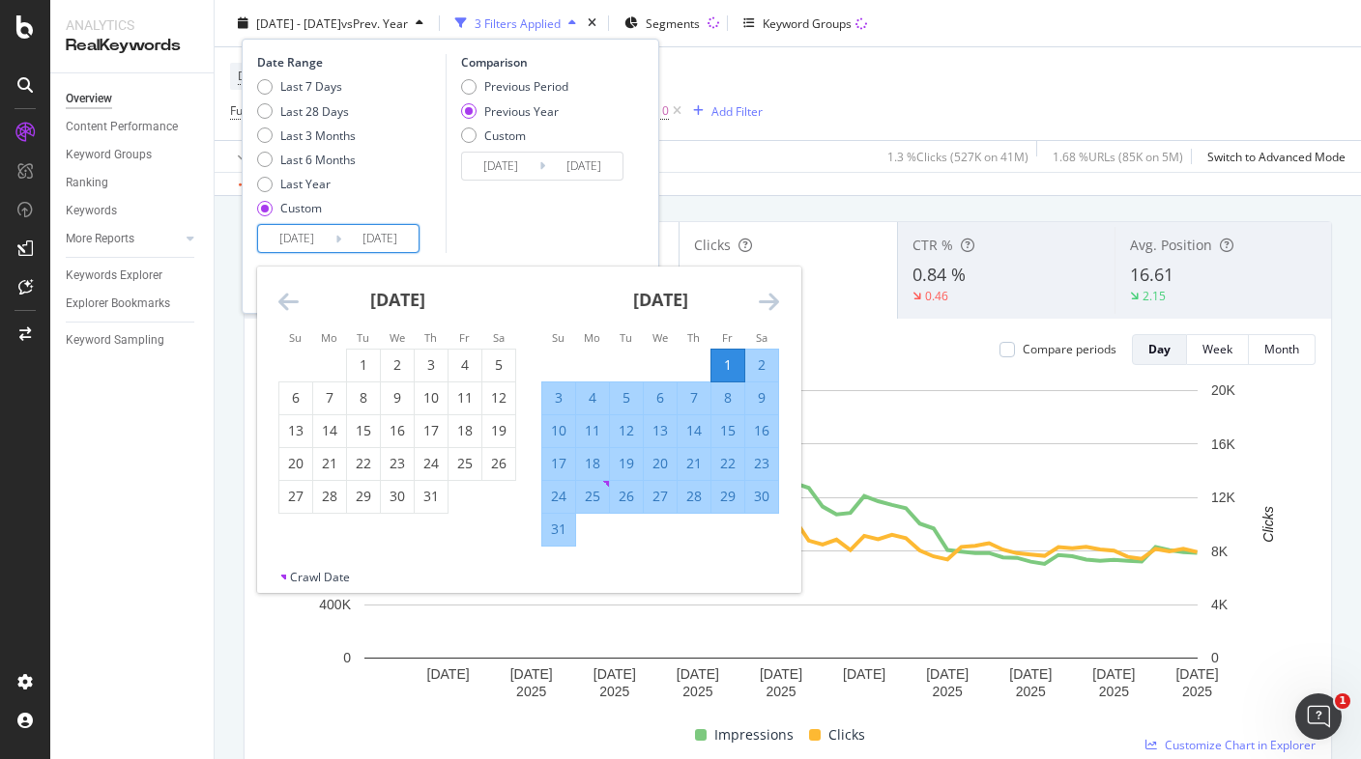
click at [288, 293] on icon "Move backward to switch to the previous month." at bounding box center [288, 301] width 20 height 23
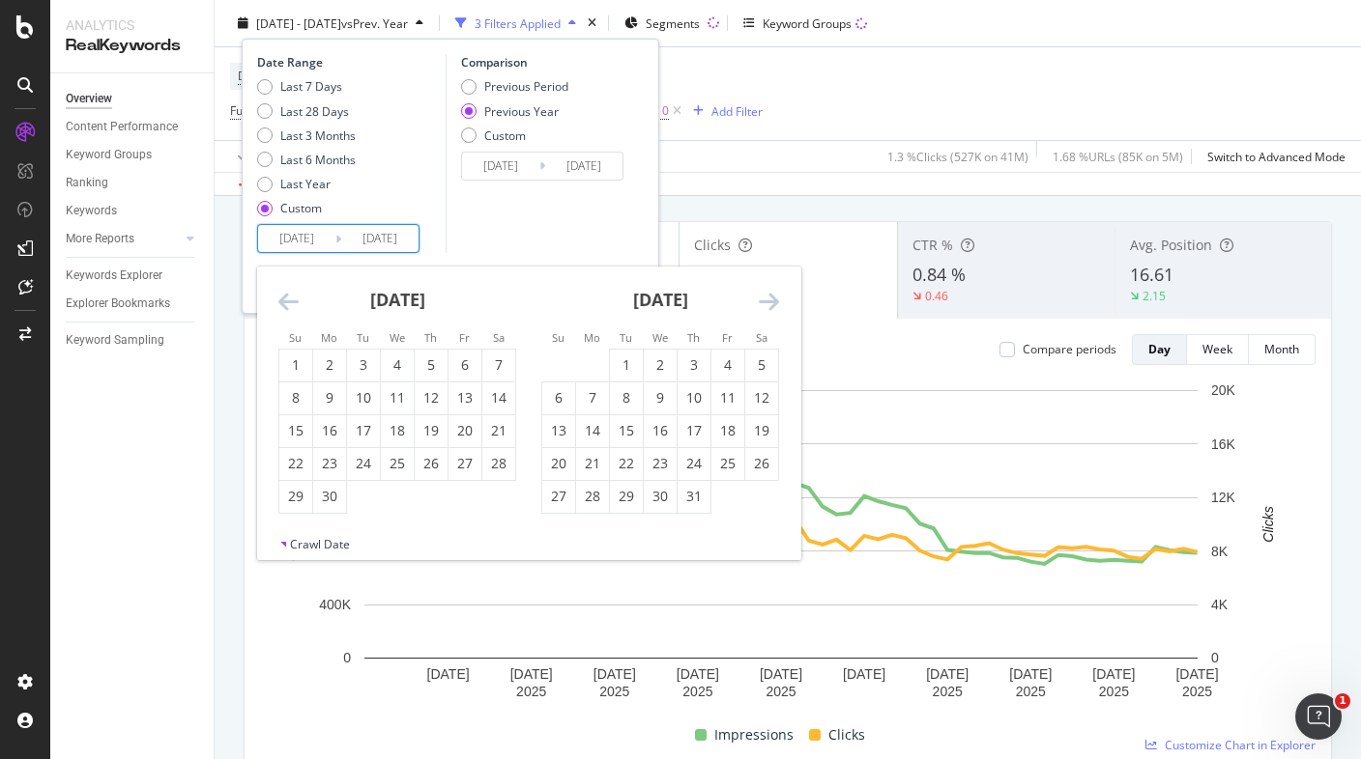
click at [290, 296] on icon "Move backward to switch to the previous month." at bounding box center [288, 301] width 20 height 23
click at [291, 296] on icon "Move backward to switch to the previous month." at bounding box center [288, 301] width 20 height 23
click at [292, 293] on icon "Move backward to switch to the previous month." at bounding box center [288, 301] width 20 height 23
click at [301, 392] on div "2" at bounding box center [295, 397] width 33 height 19
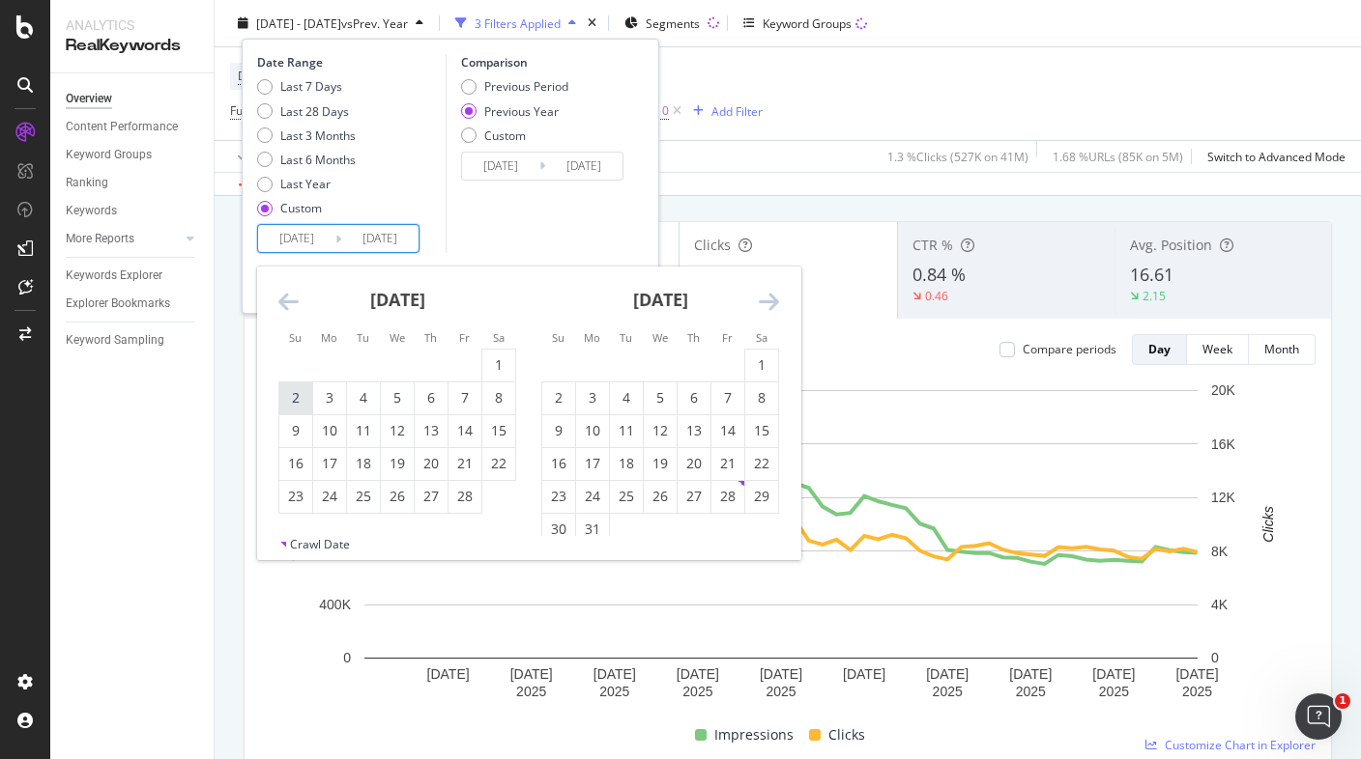
type input "2025/02/02"
type input "2024/02/04"
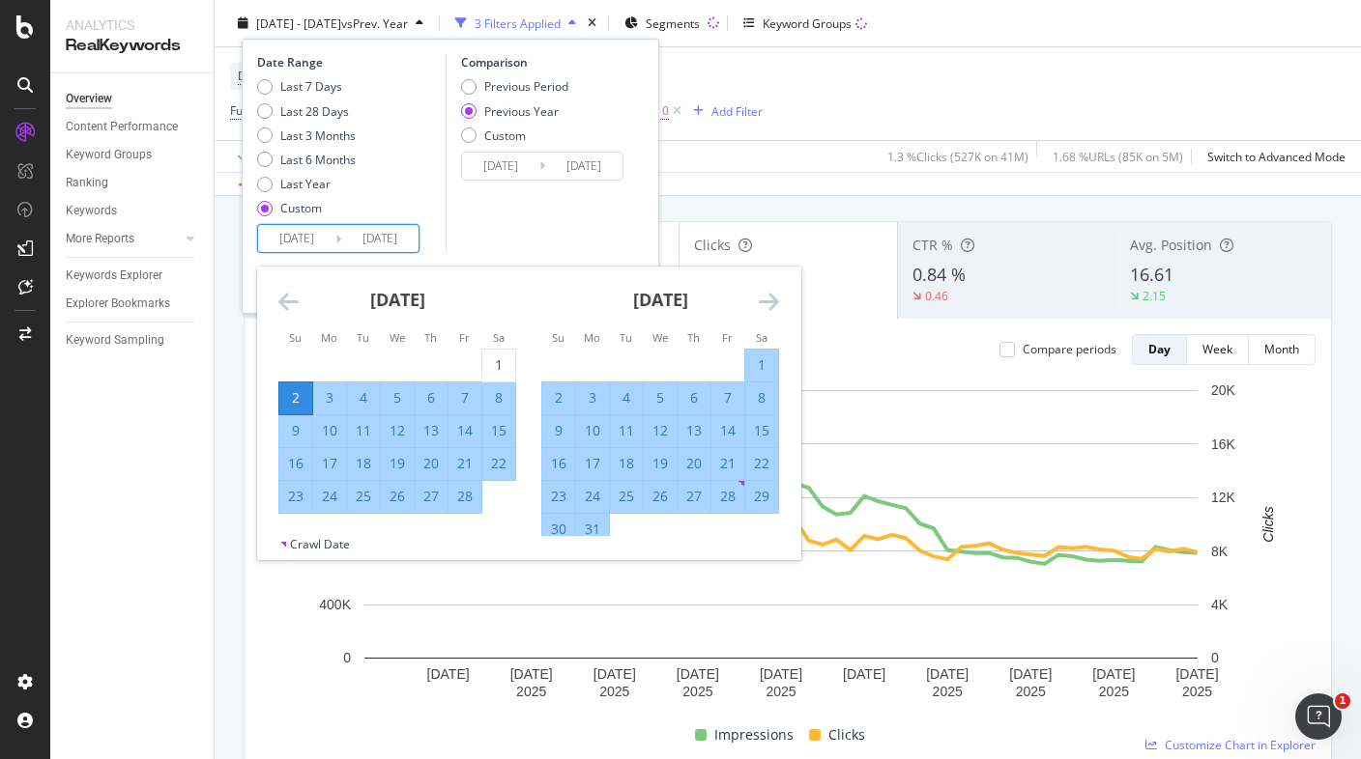
click at [530, 224] on div "Comparison Previous Period Previous Year Custom 2024/02/04 Navigate forward to …" at bounding box center [537, 153] width 184 height 199
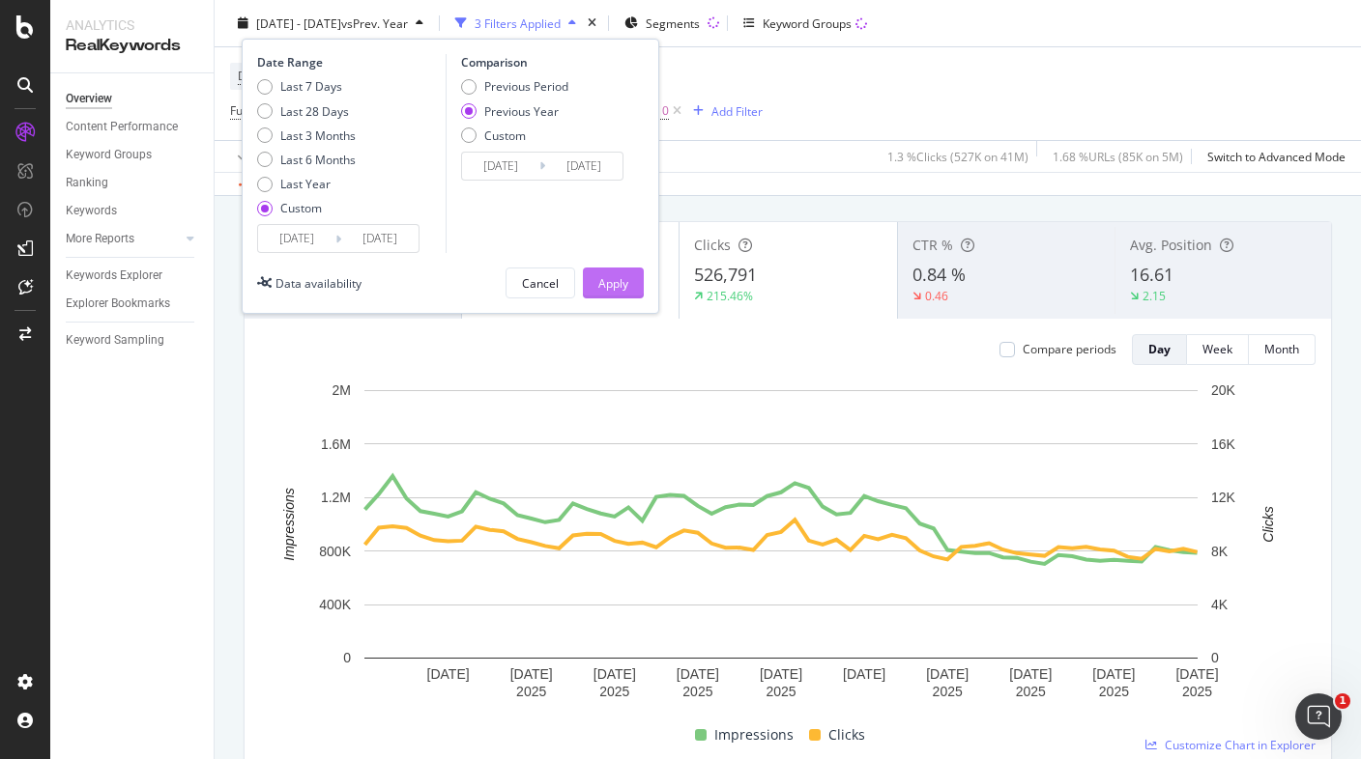
click at [610, 279] on div "Apply" at bounding box center [613, 282] width 30 height 16
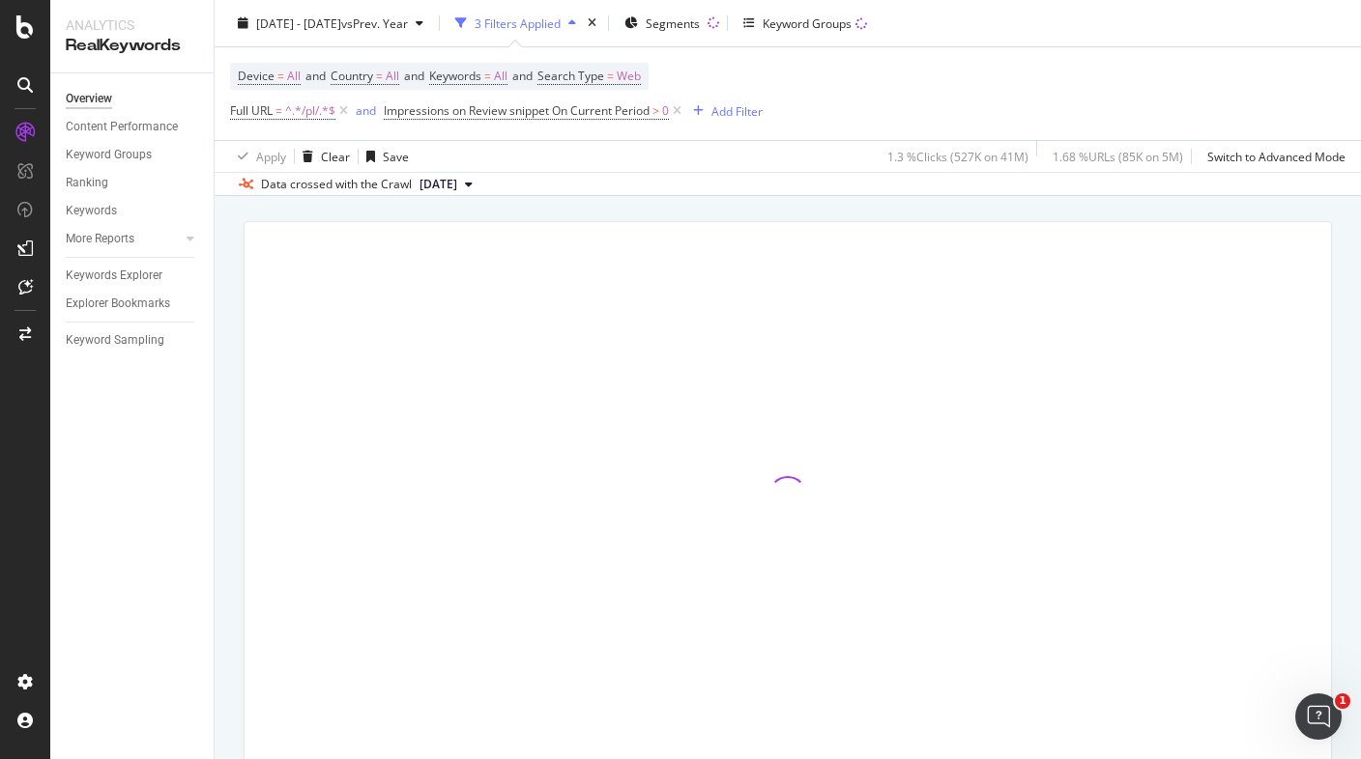
click at [910, 115] on div "Device = All and Country = All and Keywords = All and Search Type = Web Full UR…" at bounding box center [787, 93] width 1115 height 93
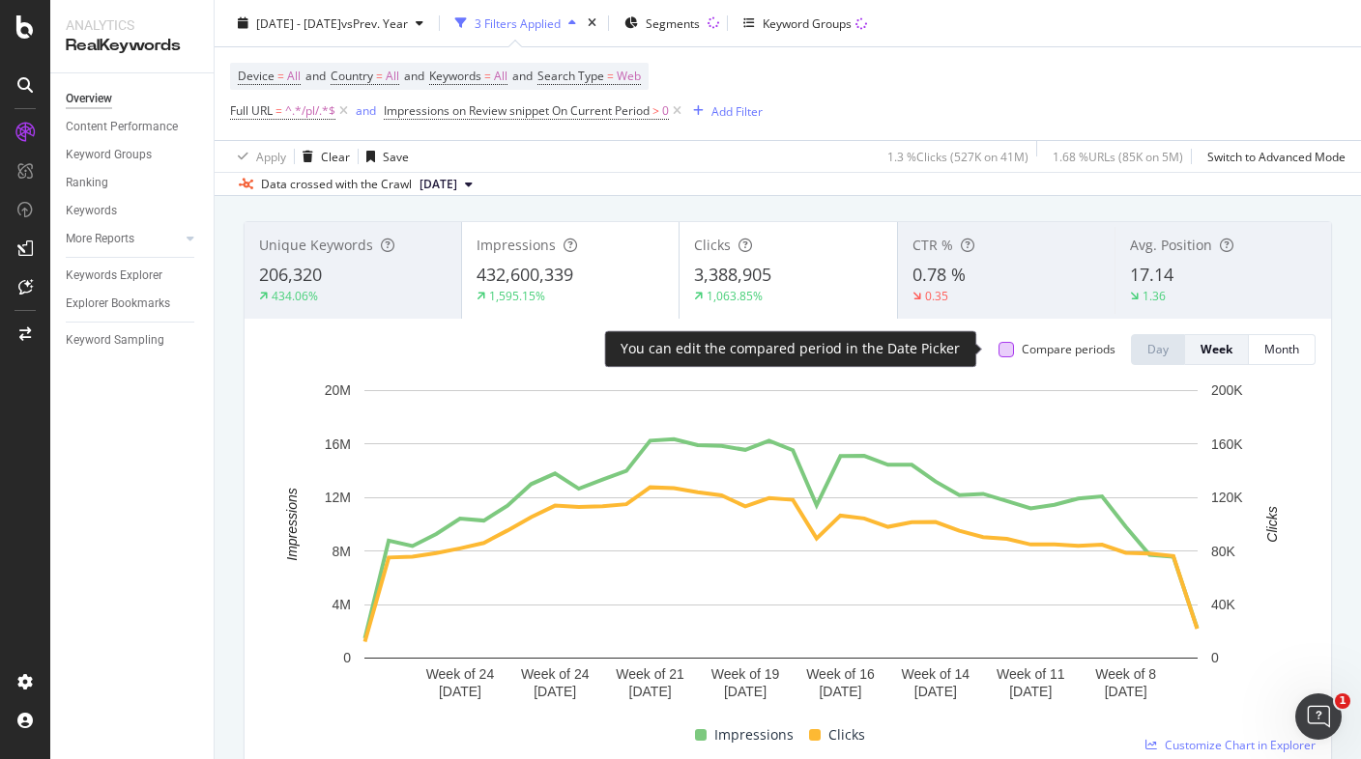
click at [998, 355] on div at bounding box center [1005, 349] width 15 height 15
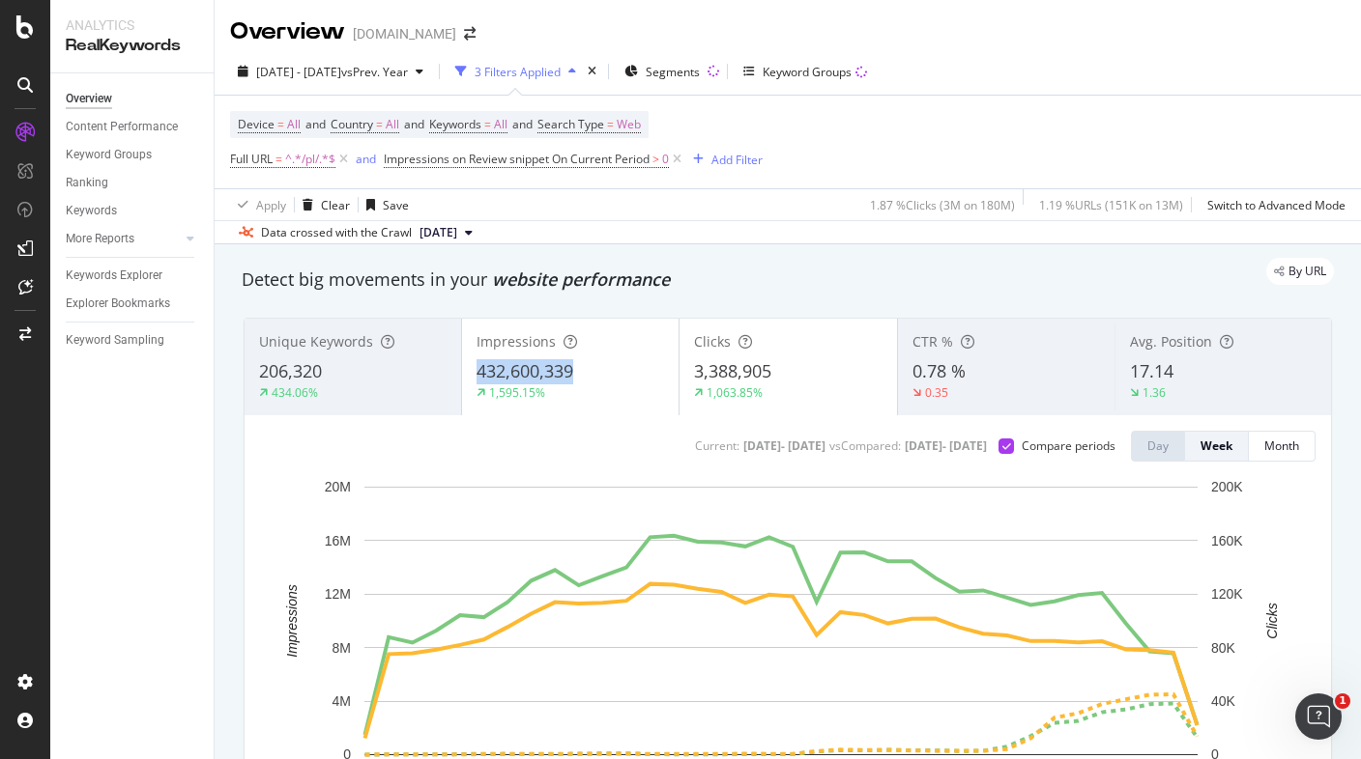
drag, startPoint x: 473, startPoint y: 375, endPoint x: 573, endPoint y: 373, distance: 99.5
click at [573, 373] on div "432,600,339" at bounding box center [569, 371] width 187 height 25
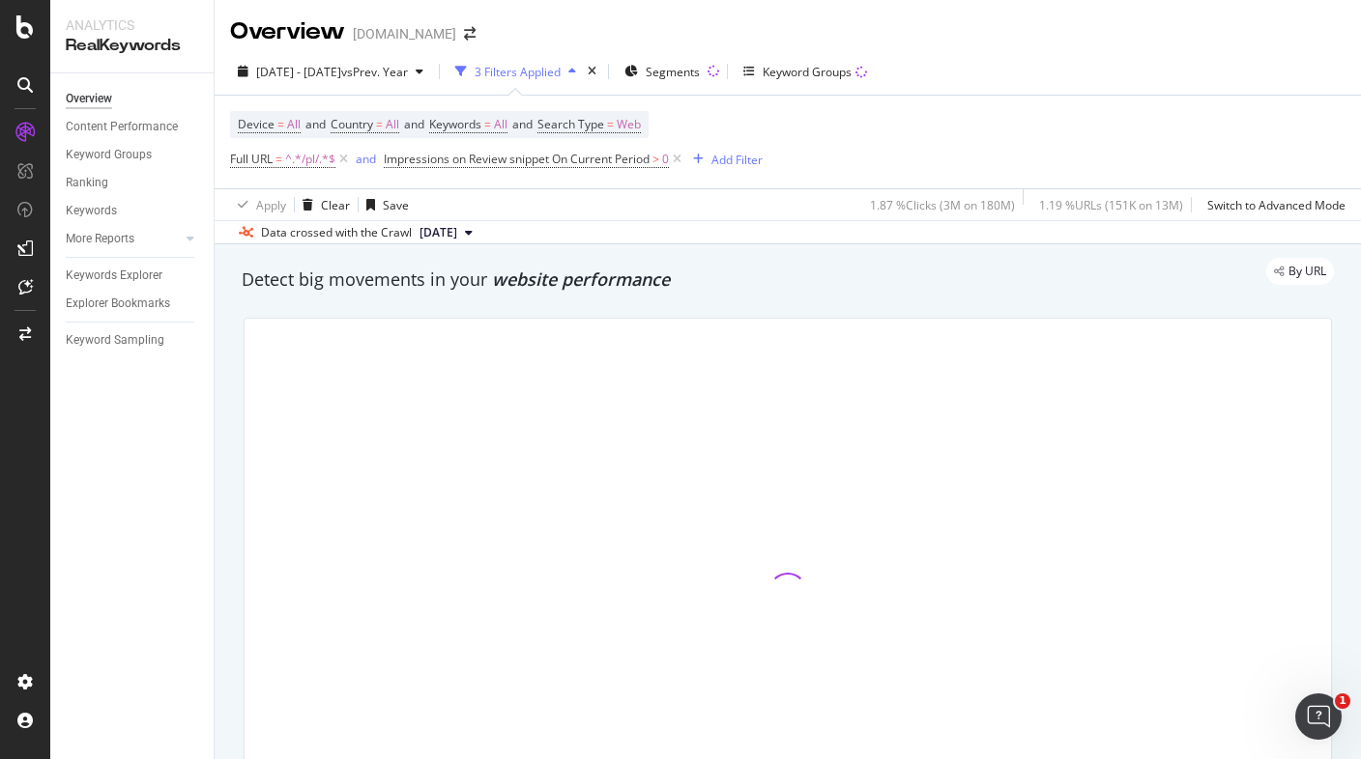
click at [598, 220] on div "Data crossed with the Crawl 2025 Aug. 25th" at bounding box center [788, 231] width 1146 height 23
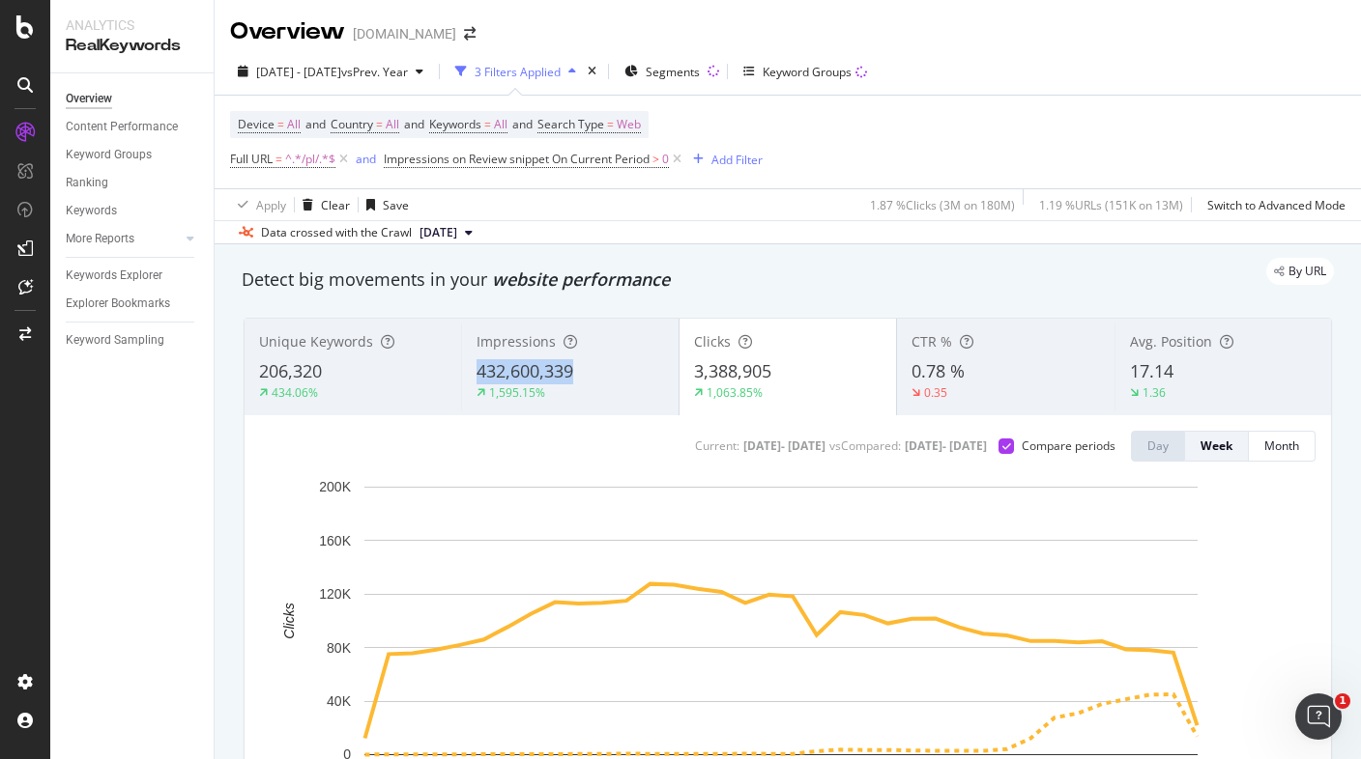
copy span "432,600,339"
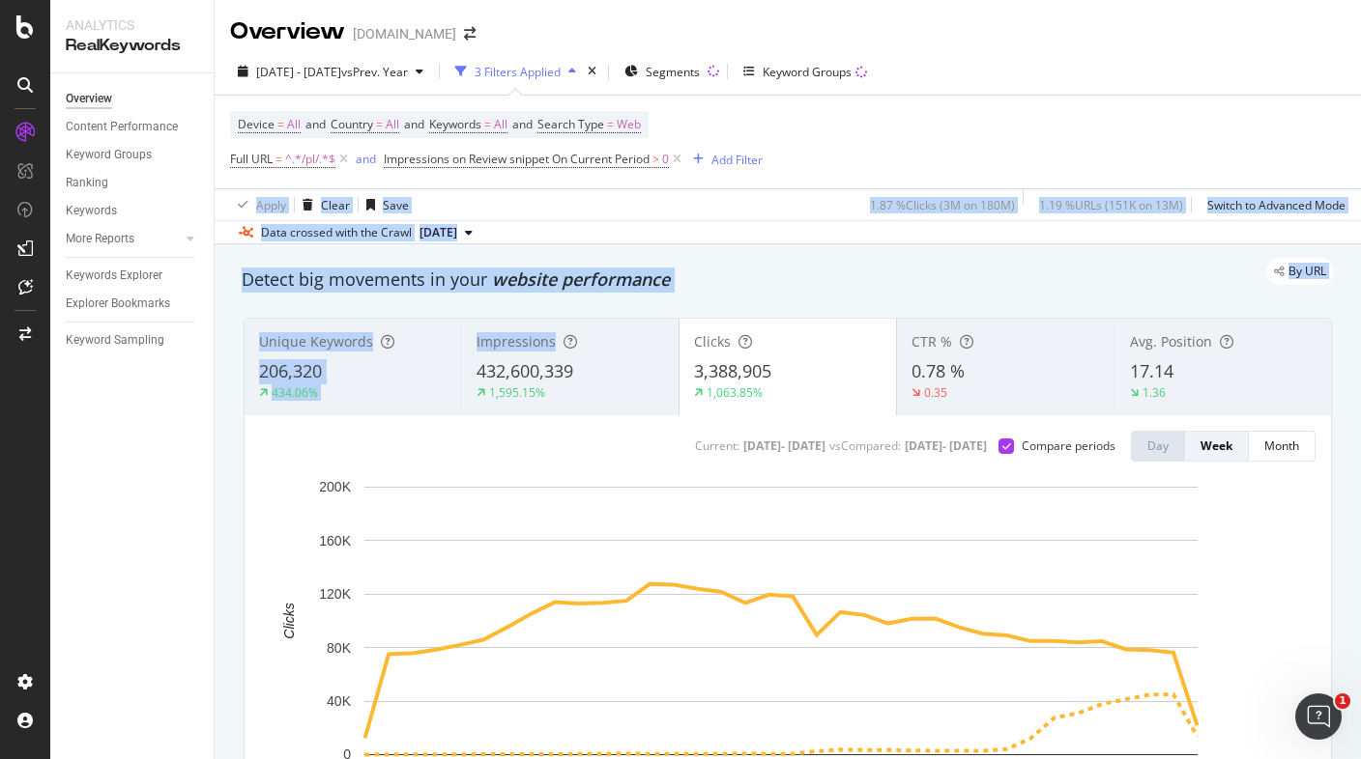
drag, startPoint x: 459, startPoint y: 377, endPoint x: 792, endPoint y: 167, distance: 393.8
click at [785, 178] on div "Overview www.lowessecondary.com 2025 Feb. 2nd - Sep. 30th vs Prev. Year 3 Filte…" at bounding box center [788, 379] width 1146 height 759
click at [800, 151] on div "Device = All and Country = All and Keywords = All and Search Type = Web Full UR…" at bounding box center [787, 142] width 1115 height 93
click at [839, 119] on div "Device = All and Country = All and Keywords = All and Search Type = Web Full UR…" at bounding box center [787, 142] width 1115 height 93
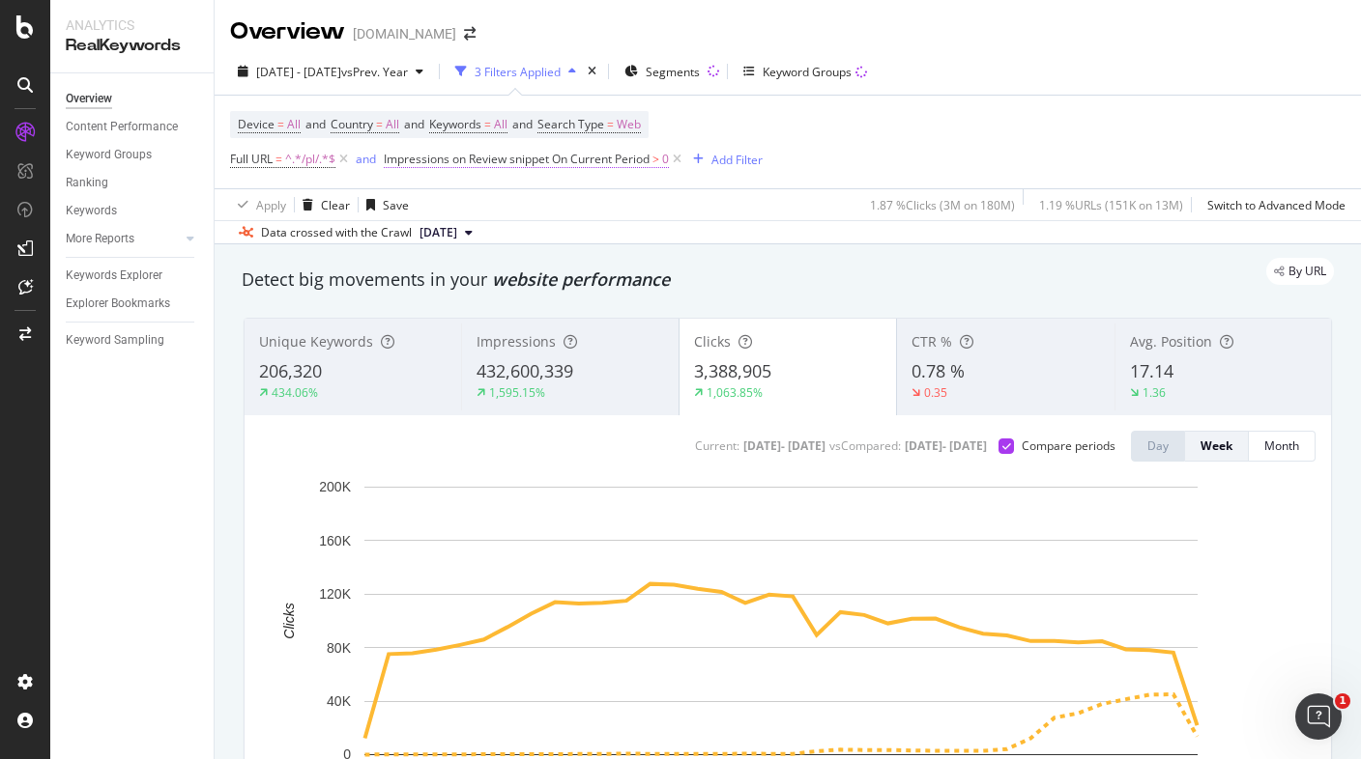
click at [541, 161] on span "Impressions on Review snippet On Current Period" at bounding box center [517, 159] width 266 height 16
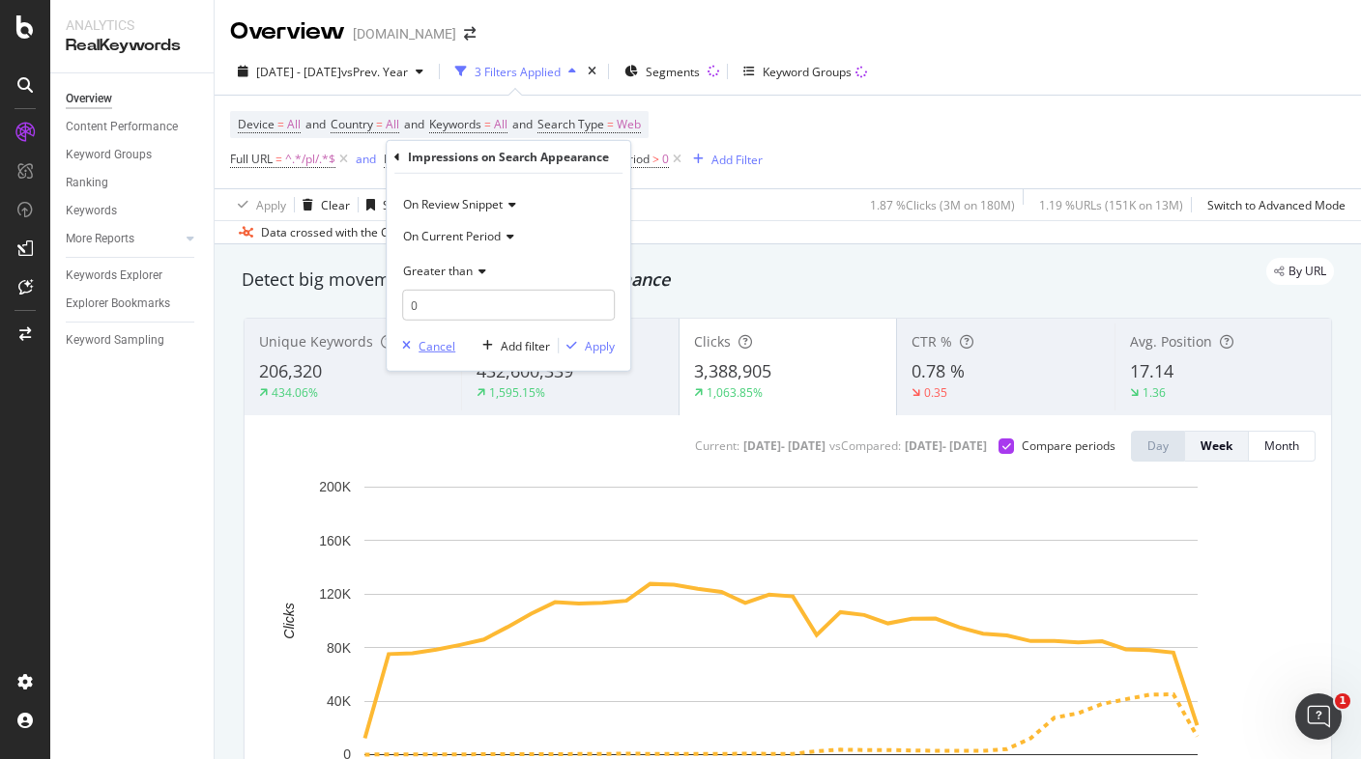
click at [433, 341] on div "Cancel" at bounding box center [436, 345] width 37 height 16
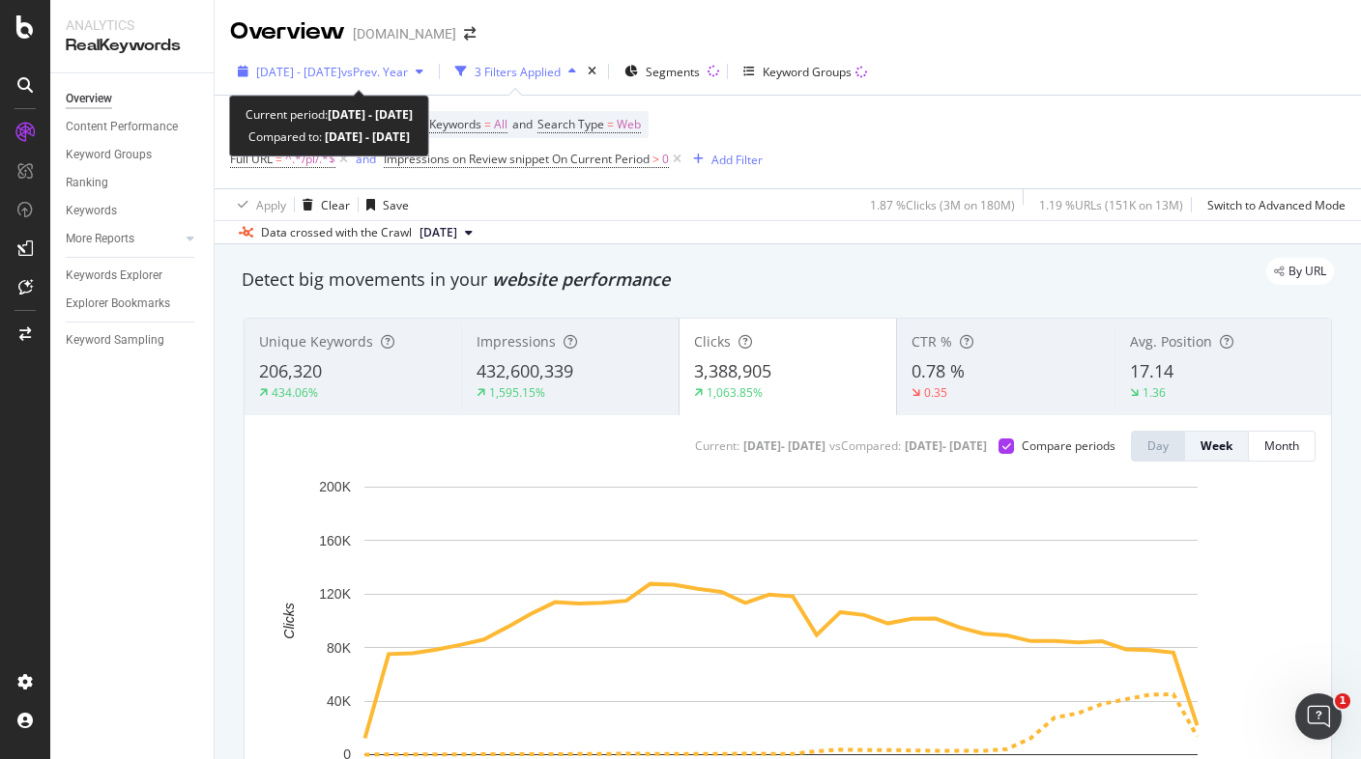
click at [408, 69] on span "vs Prev. Year" at bounding box center [374, 72] width 67 height 16
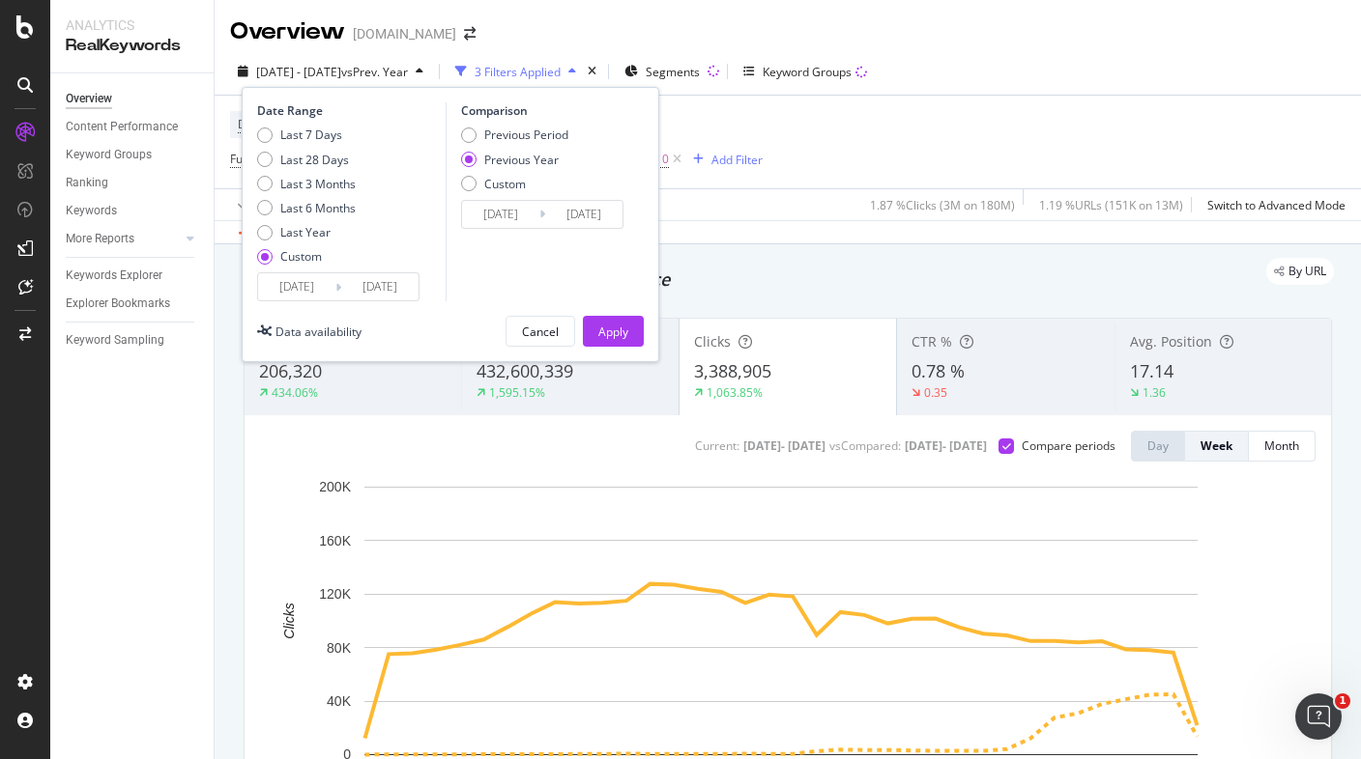
click at [307, 292] on input "2025/02/02" at bounding box center [296, 286] width 77 height 27
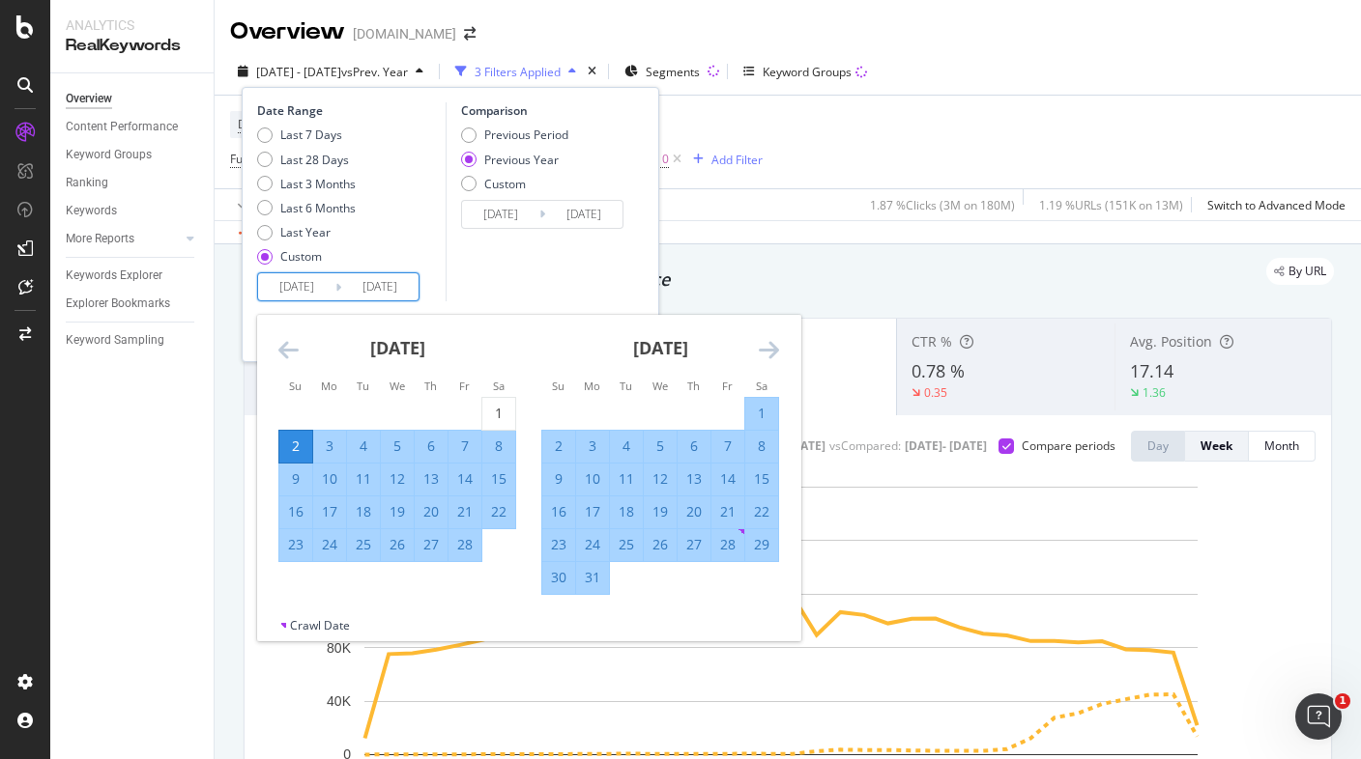
click at [761, 346] on icon "Move forward to switch to the next month." at bounding box center [769, 349] width 20 height 23
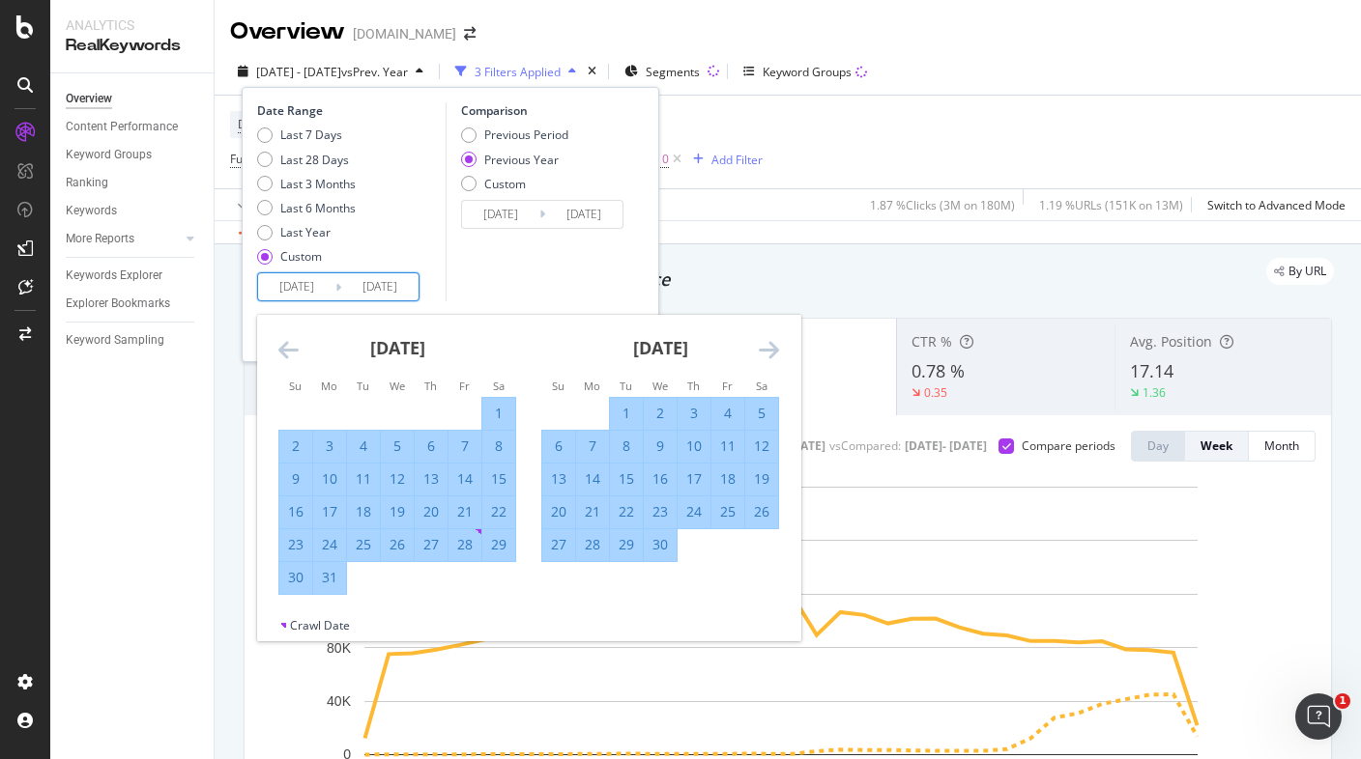
click at [618, 413] on div "1" at bounding box center [626, 413] width 33 height 19
type input "2025/04/01"
type input "2024/04/02"
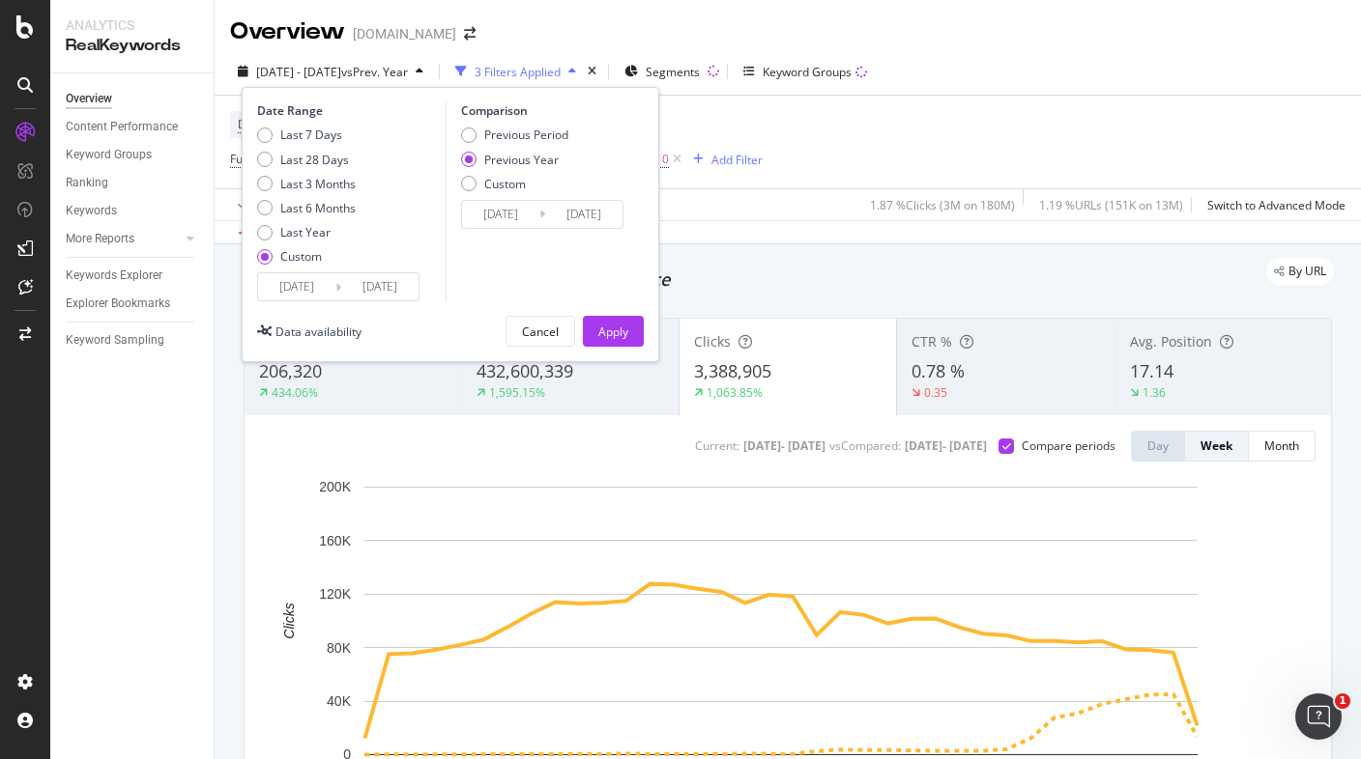
click at [618, 272] on div "Comparison Previous Period Previous Year Custom 2024/04/02 Navigate forward to …" at bounding box center [537, 201] width 184 height 199
click at [607, 343] on div "Apply" at bounding box center [613, 331] width 30 height 29
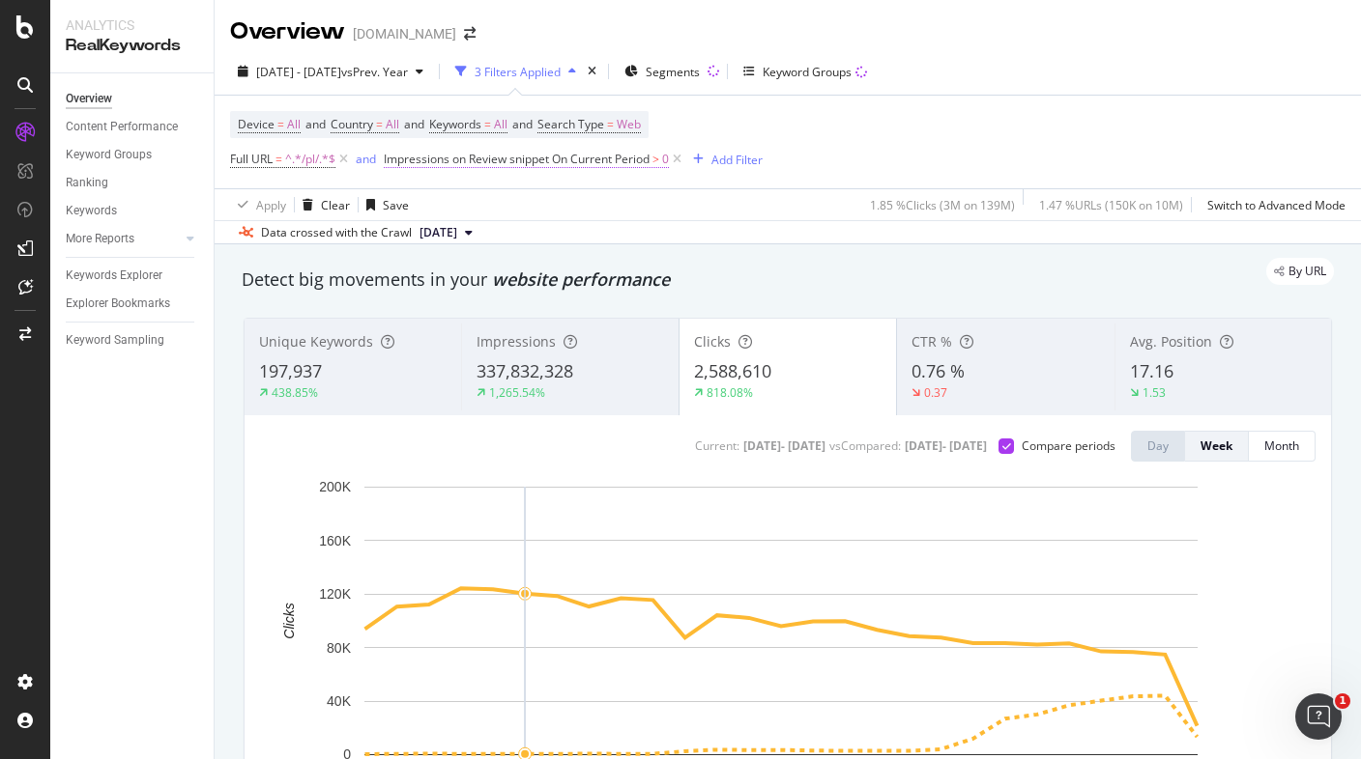
click at [559, 158] on span "Impressions on Review snippet On Current Period" at bounding box center [517, 159] width 266 height 16
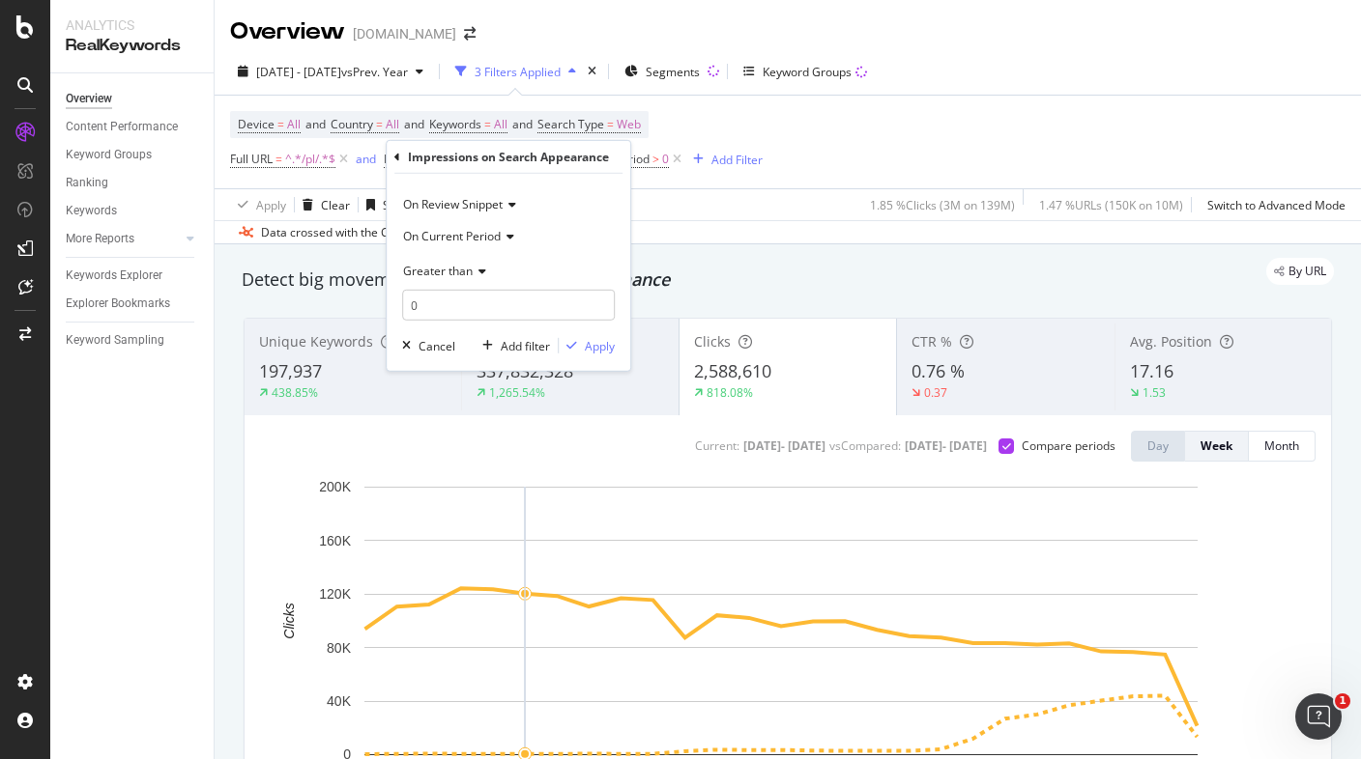
click at [490, 209] on span "On Review Snippet" at bounding box center [453, 204] width 100 height 16
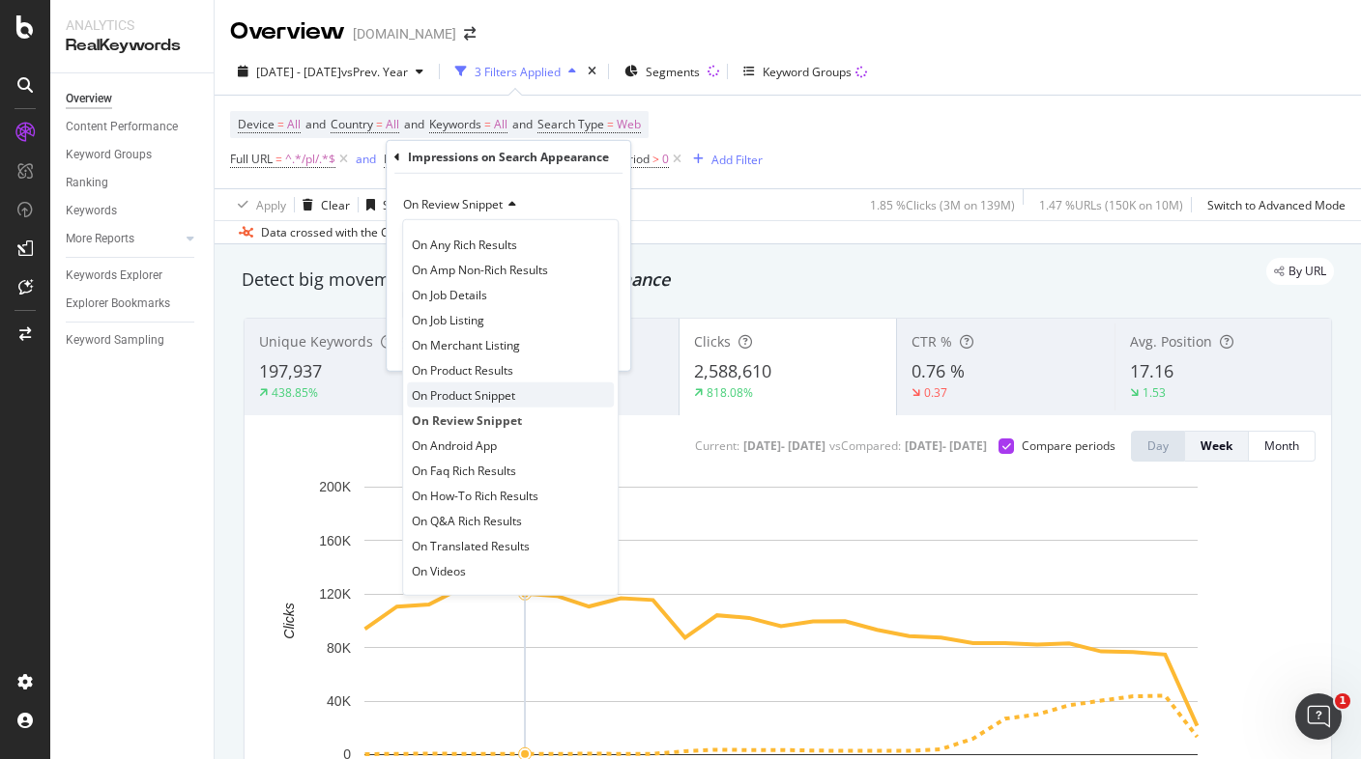
click at [501, 402] on span "On Product Snippet" at bounding box center [463, 395] width 103 height 16
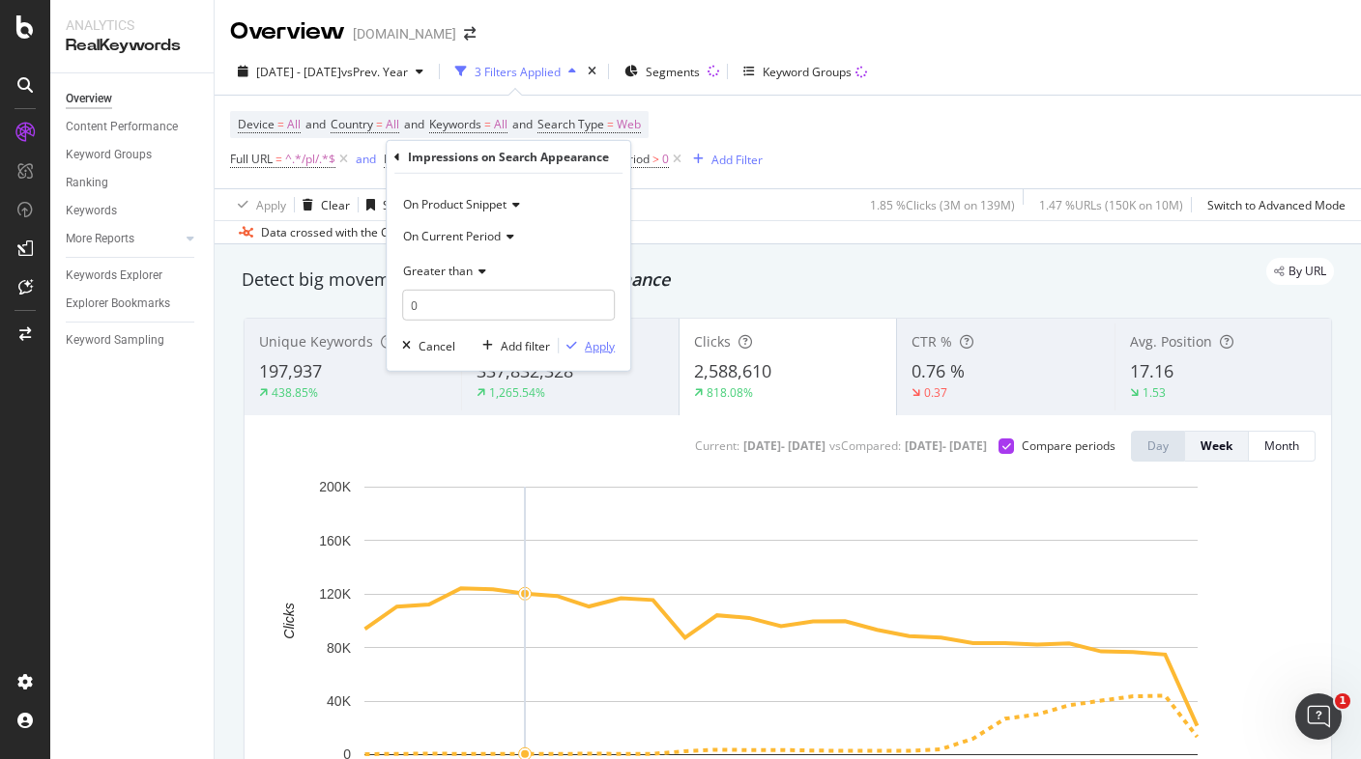
click at [593, 343] on div "Apply" at bounding box center [600, 345] width 30 height 16
